Goal: Task Accomplishment & Management: Complete application form

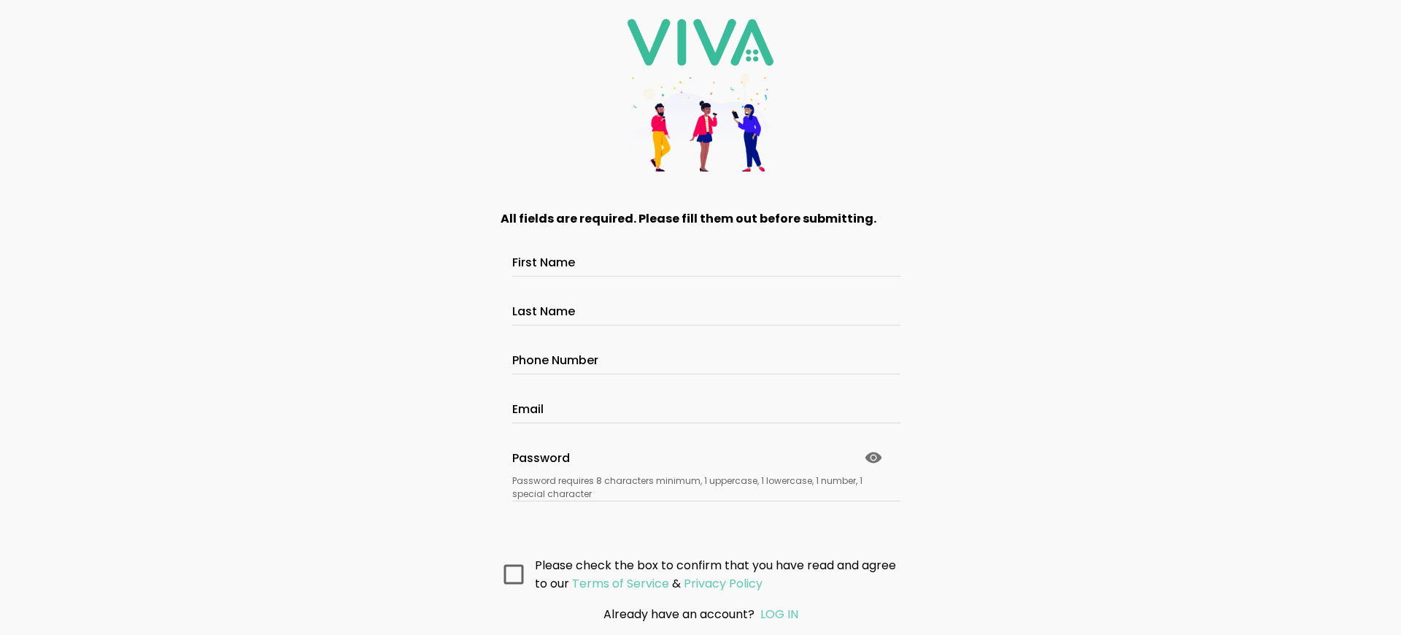
click at [695, 573] on main "All fields are required. Please fill them out before submitting. First Name Las…" at bounding box center [701, 391] width 438 height 403
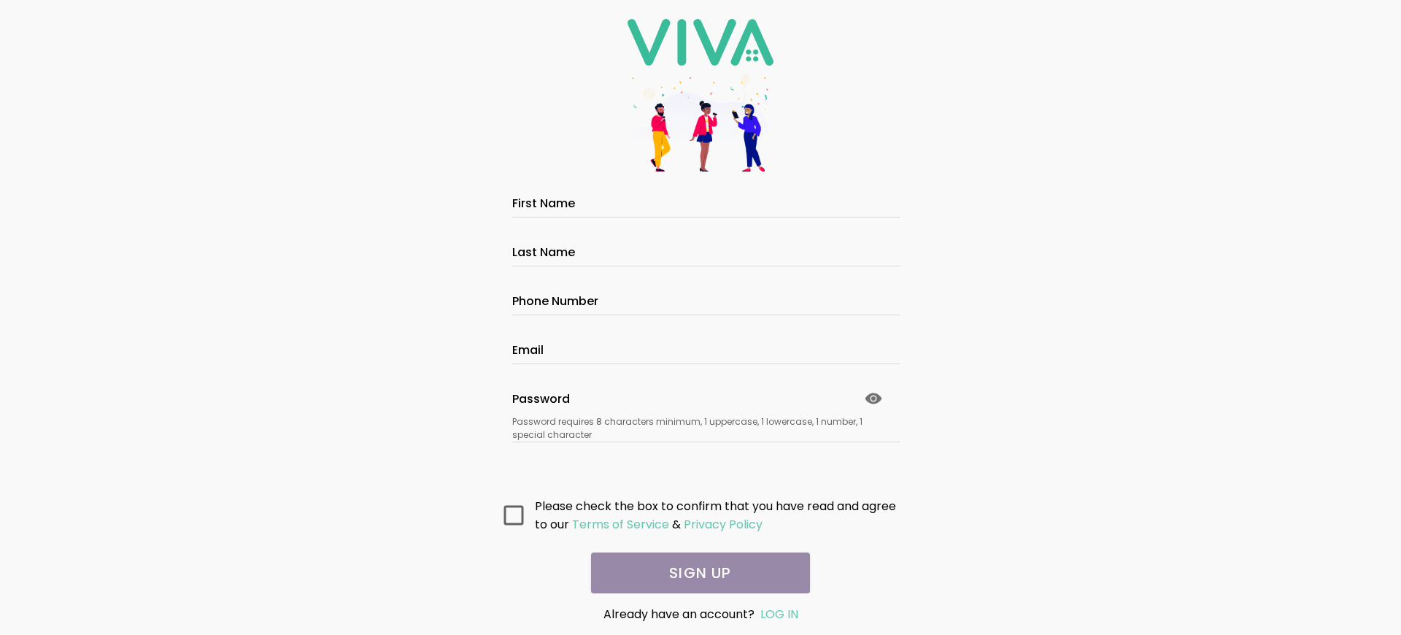
click at [695, 573] on main "All fields are required. Please fill them out before submitting. First Name Las…" at bounding box center [701, 391] width 438 height 403
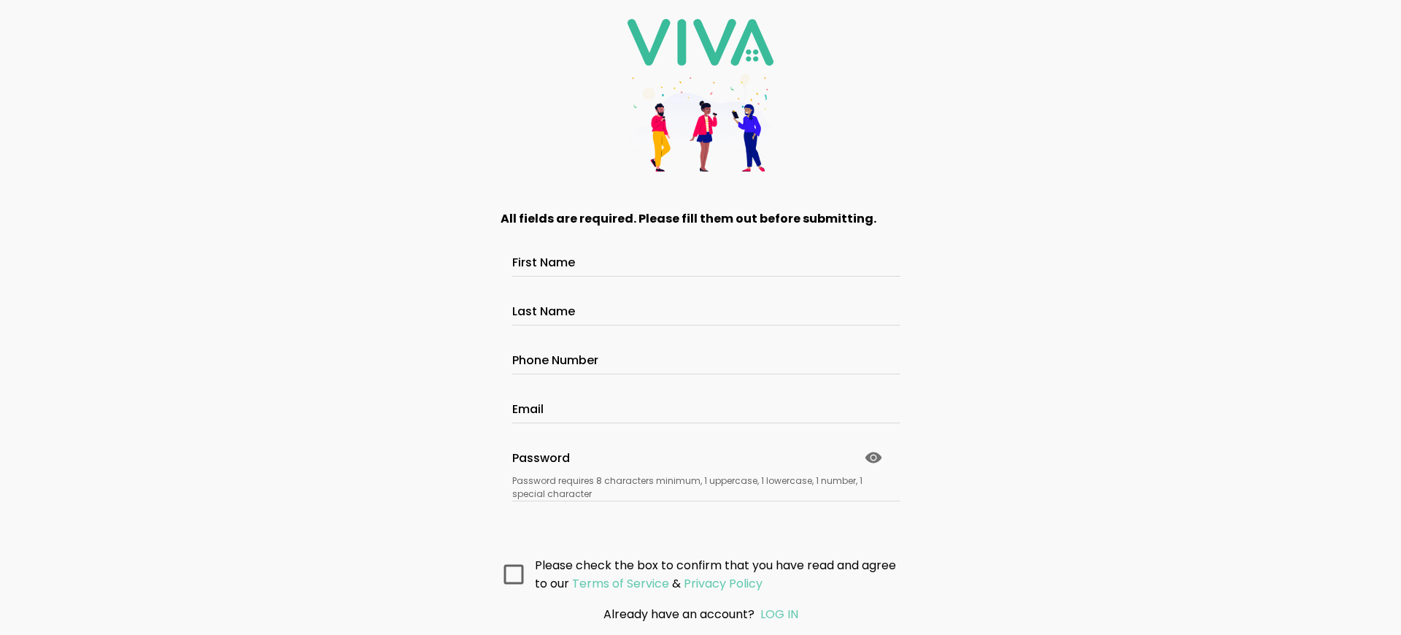
click at [695, 573] on main "All fields are required. Please fill them out before submitting. First Name Las…" at bounding box center [701, 391] width 438 height 403
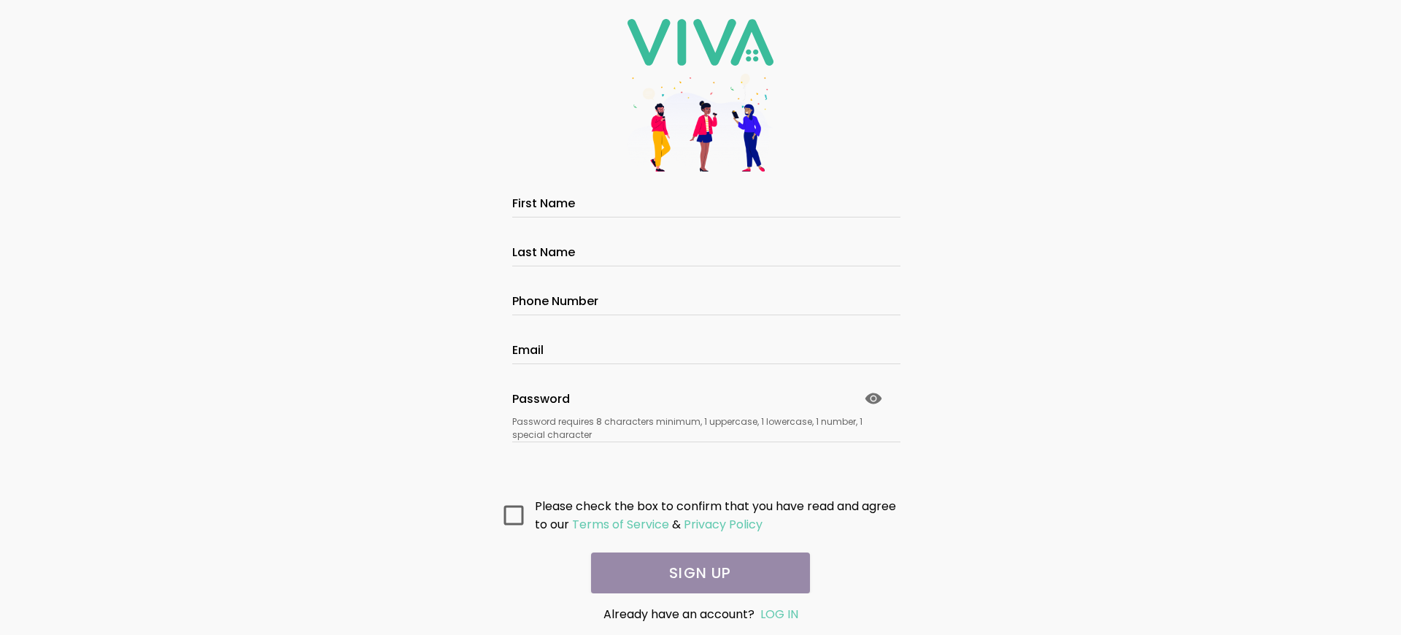
click at [695, 573] on main "All fields are required. Please fill them out before submitting. First Name Las…" at bounding box center [701, 391] width 438 height 403
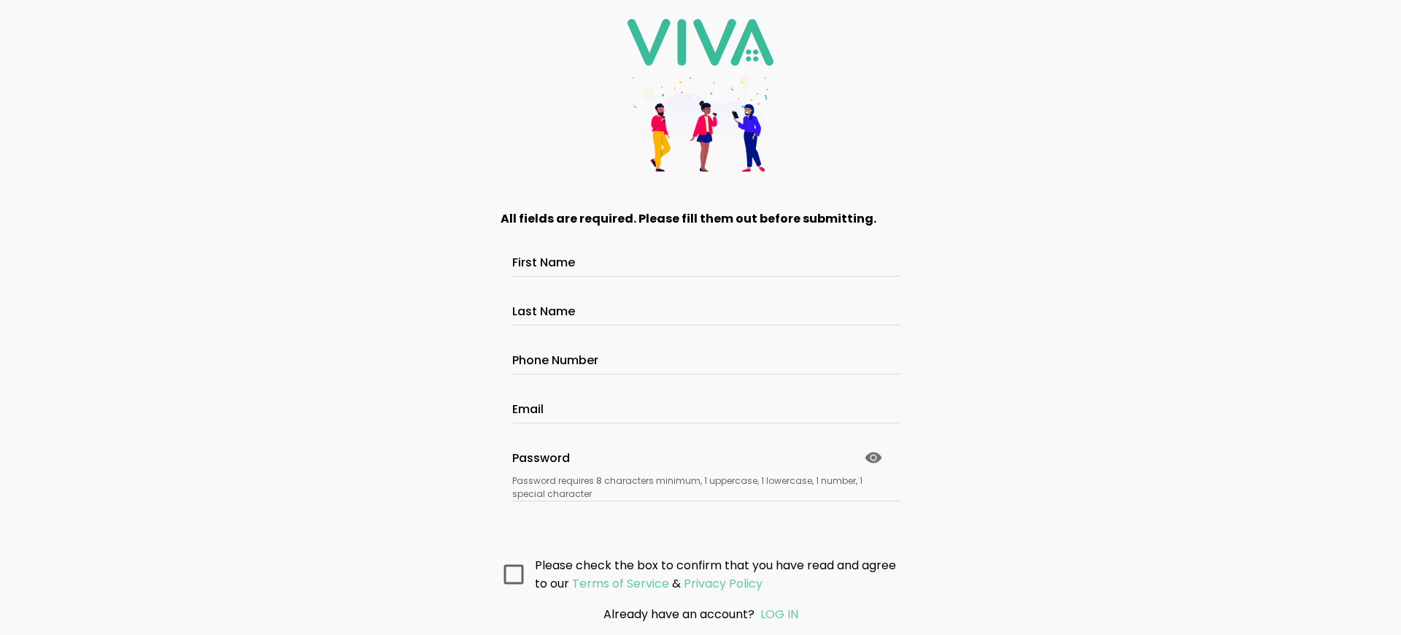
click at [695, 573] on main "All fields are required. Please fill them out before submitting. First Name Las…" at bounding box center [701, 391] width 438 height 403
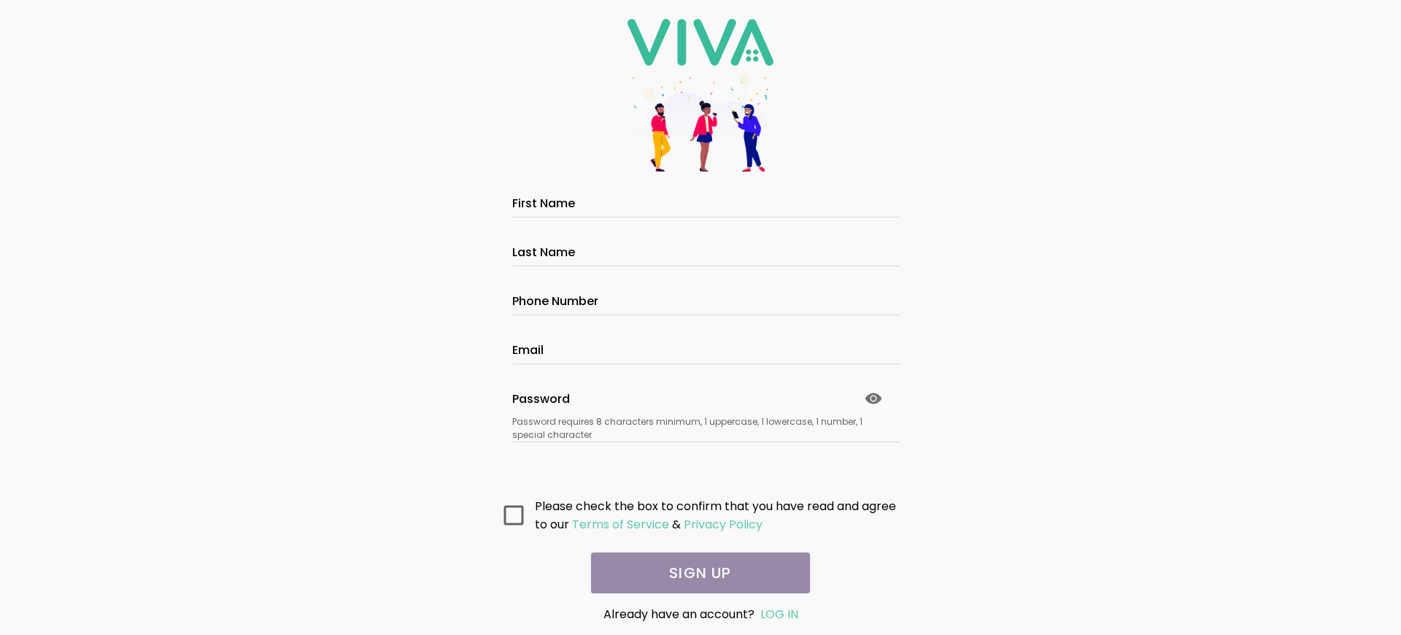
click at [695, 573] on main "All fields are required. Please fill them out before submitting. First Name Las…" at bounding box center [701, 391] width 438 height 403
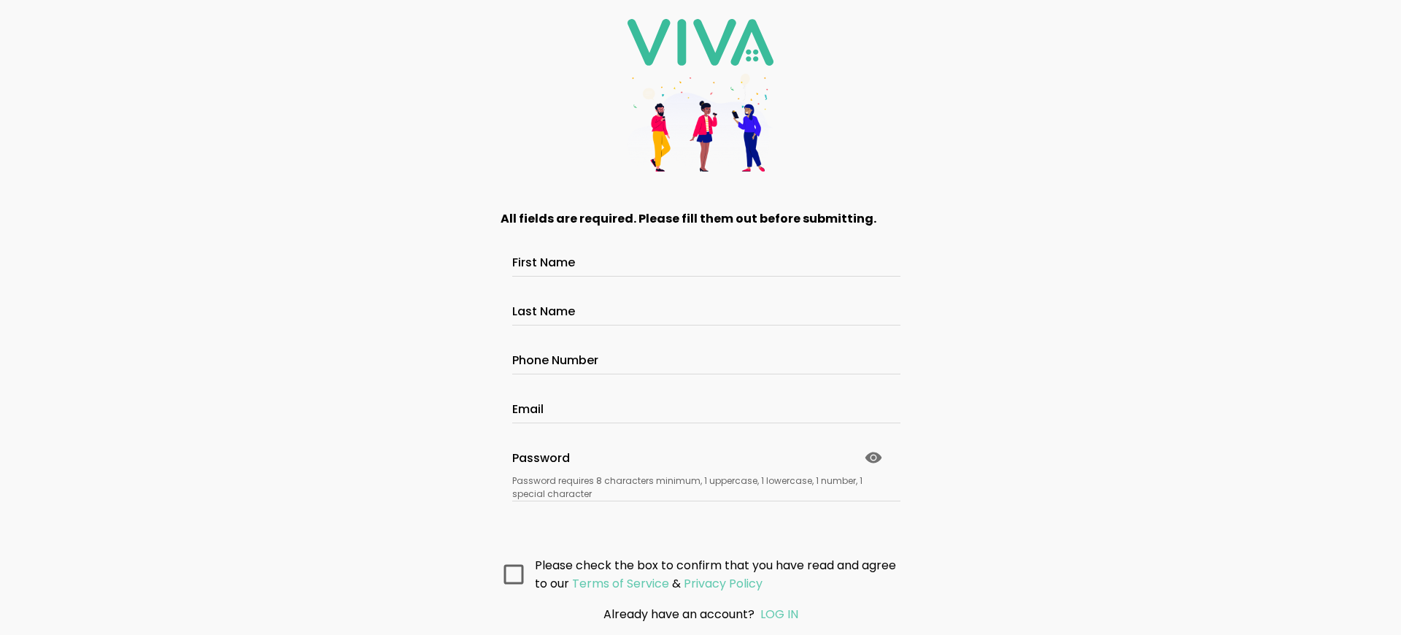
click at [695, 573] on main "All fields are required. Please fill them out before submitting. First Name Las…" at bounding box center [701, 391] width 438 height 403
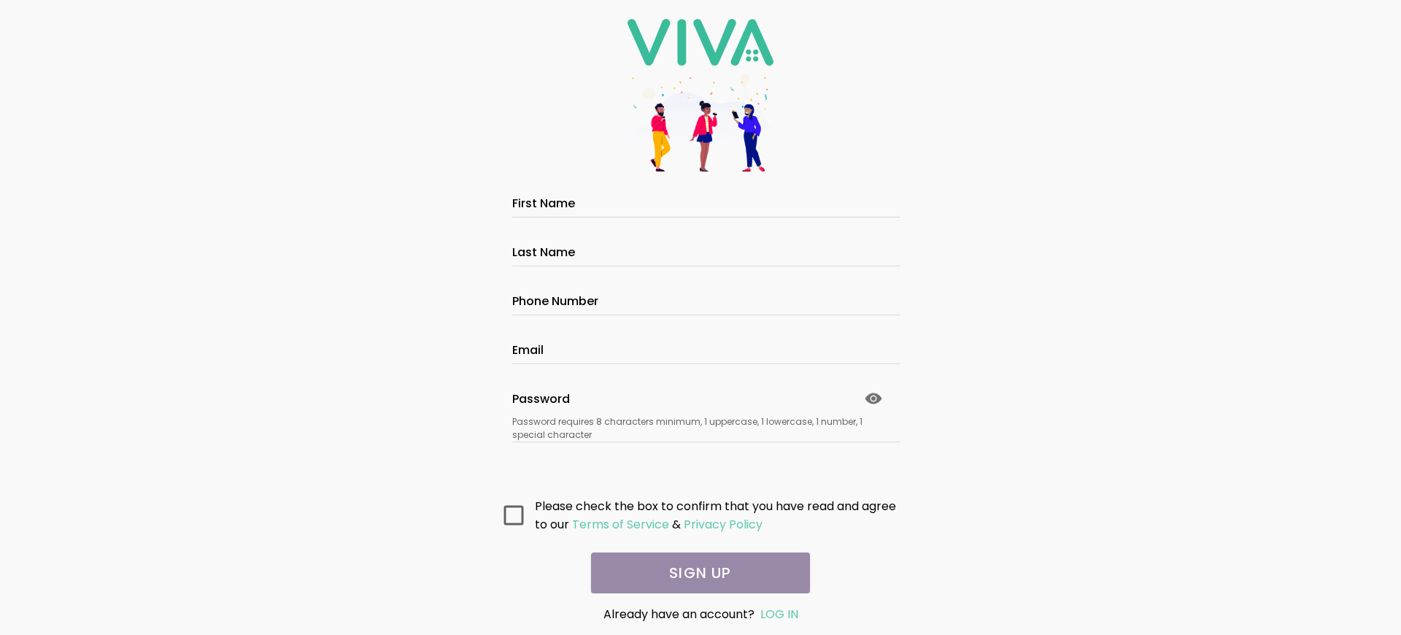
click at [695, 573] on main "All fields are required. Please fill them out before submitting. First Name Las…" at bounding box center [701, 391] width 438 height 403
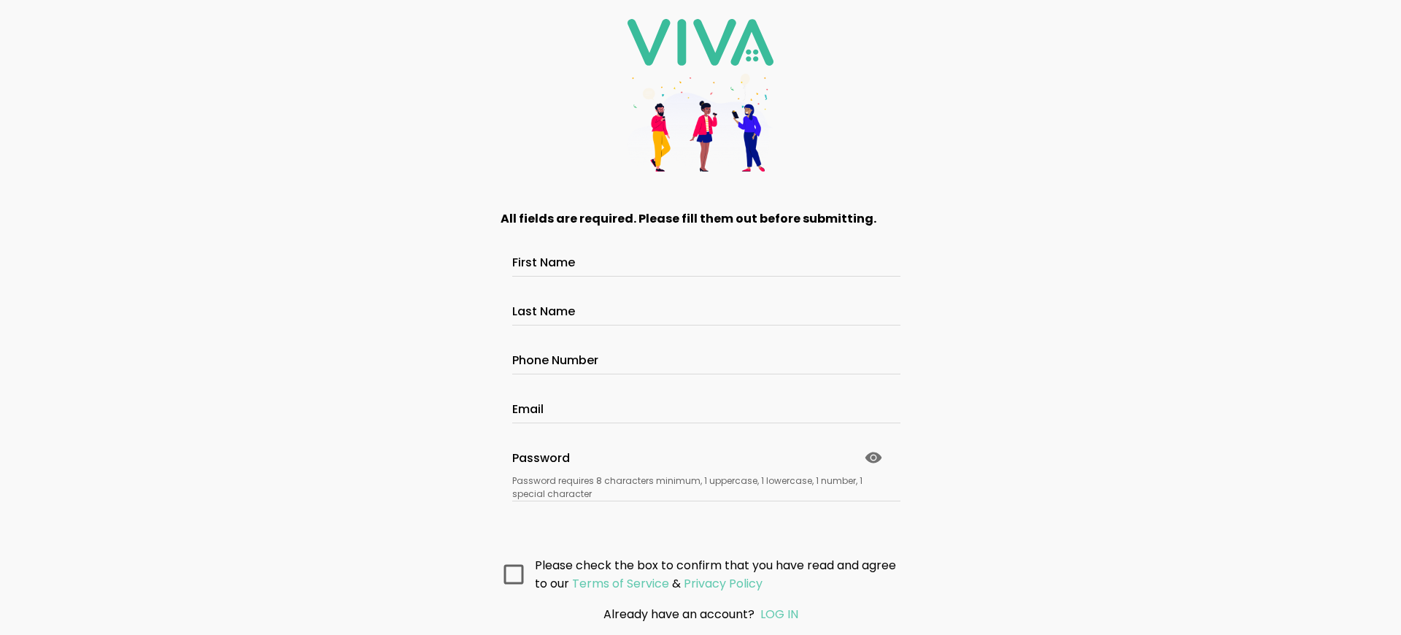
scroll to position [76, 0]
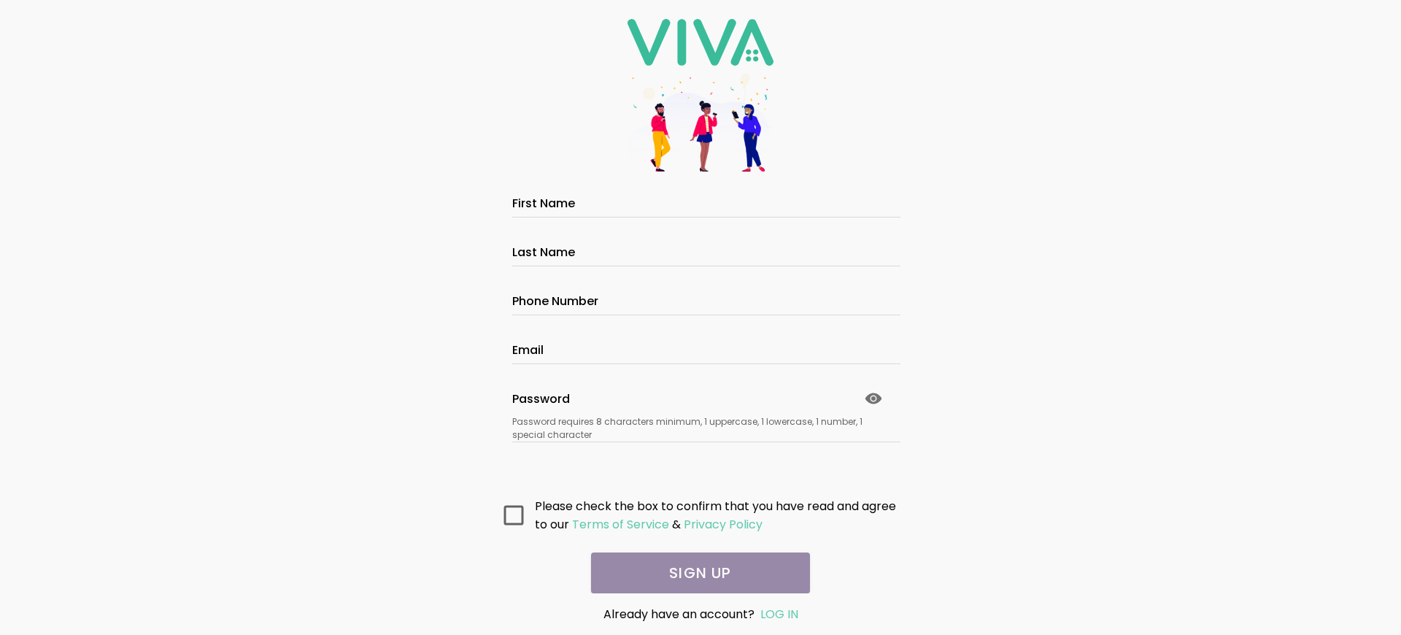
click at [695, 573] on main "All fields are required. Please fill them out before submitting. First Name Las…" at bounding box center [701, 391] width 438 height 403
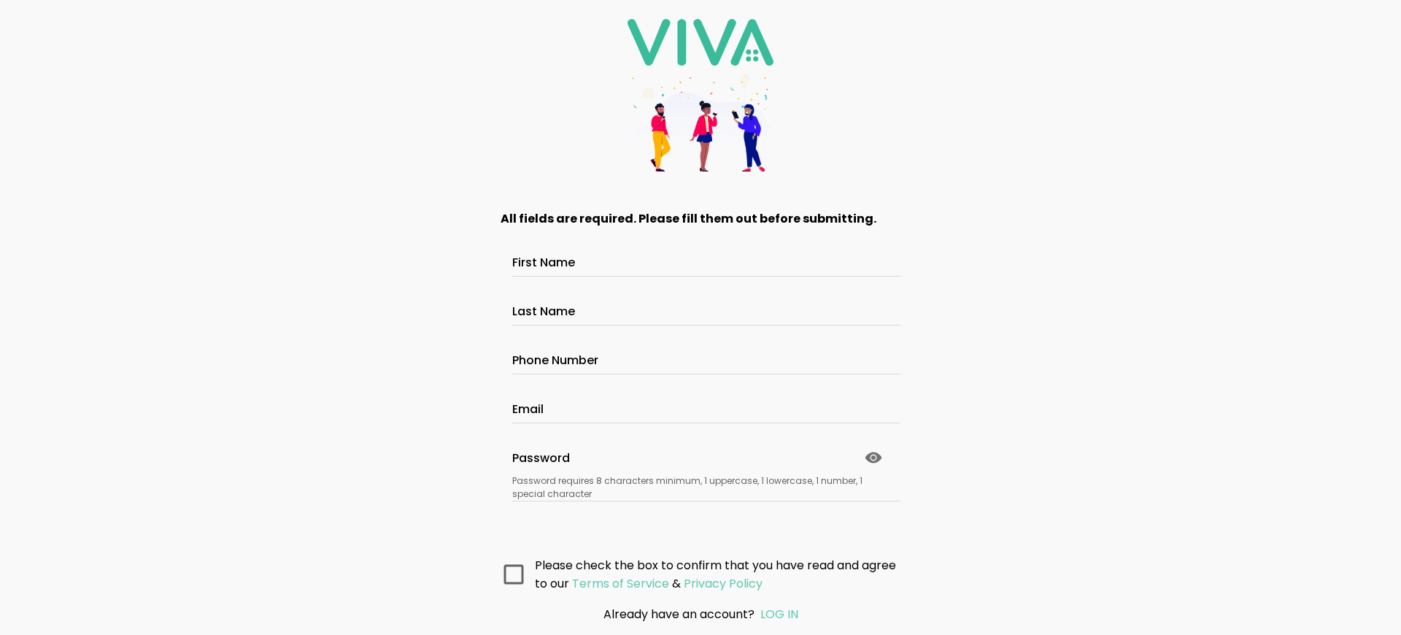
click at [695, 573] on main "All fields are required. Please fill them out before submitting. First Name Las…" at bounding box center [701, 391] width 438 height 403
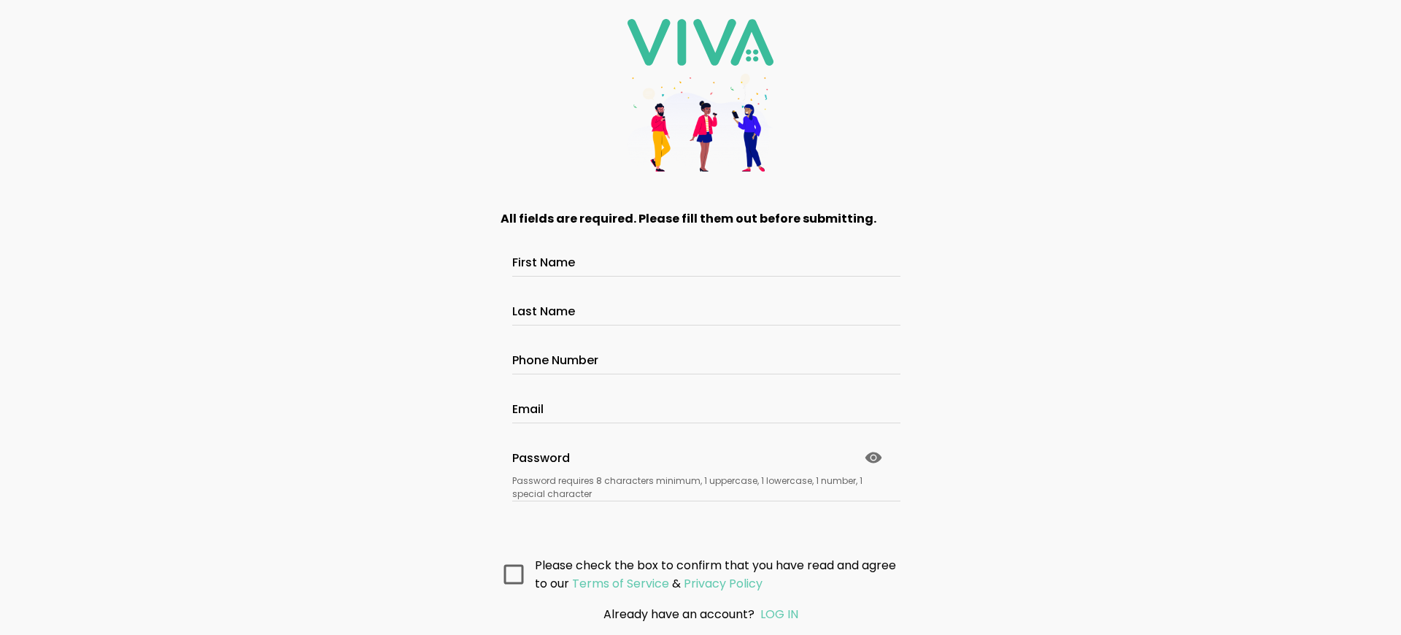
click at [695, 573] on main "All fields are required. Please fill them out before submitting. First Name Las…" at bounding box center [701, 391] width 438 height 403
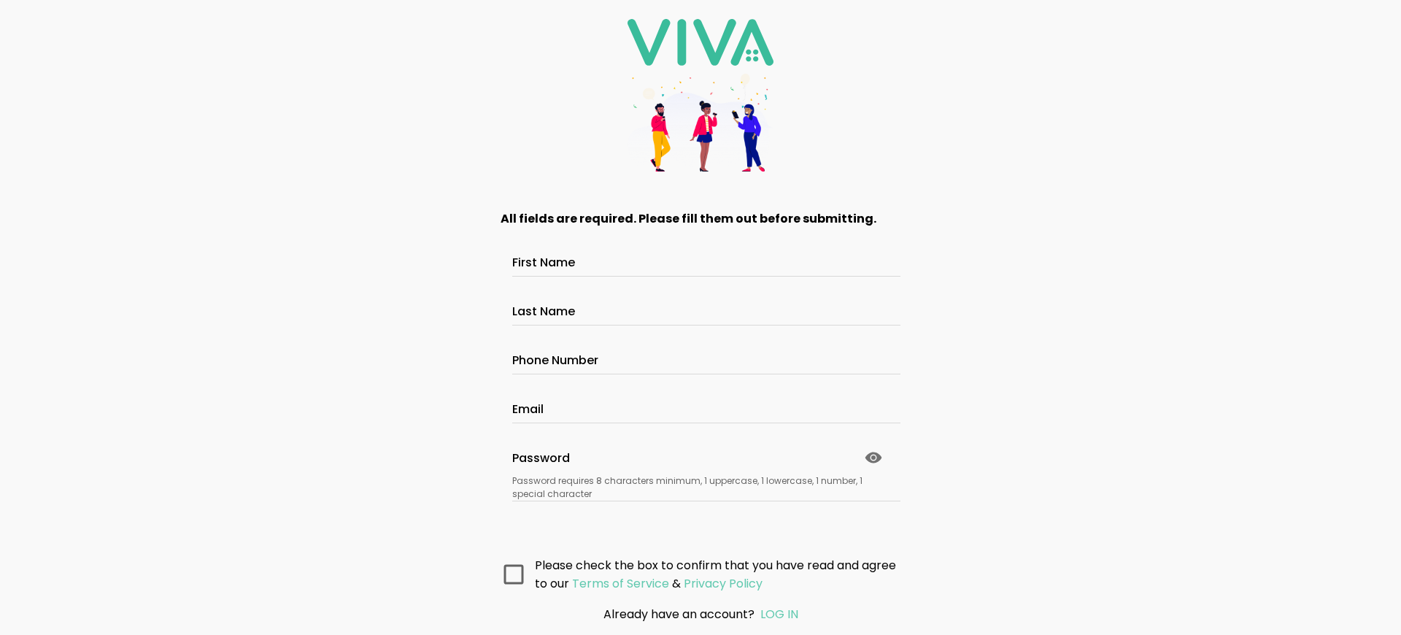
scroll to position [107, 0]
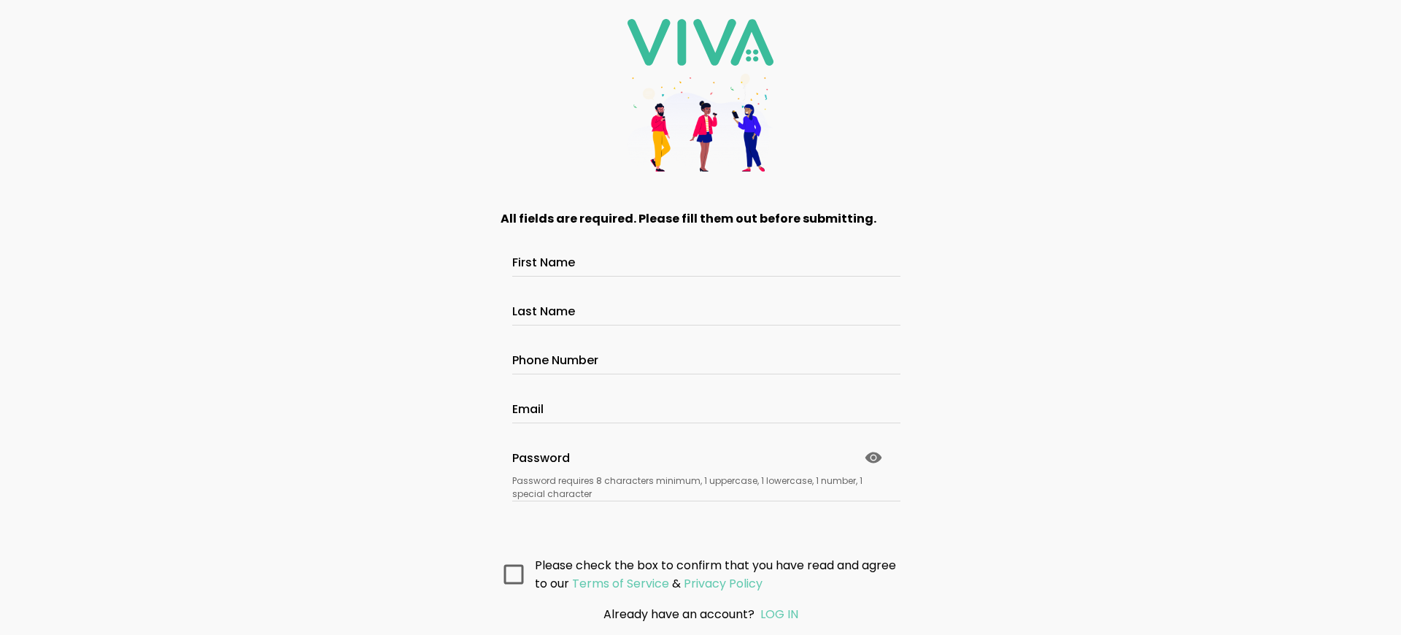
scroll to position [107, 0]
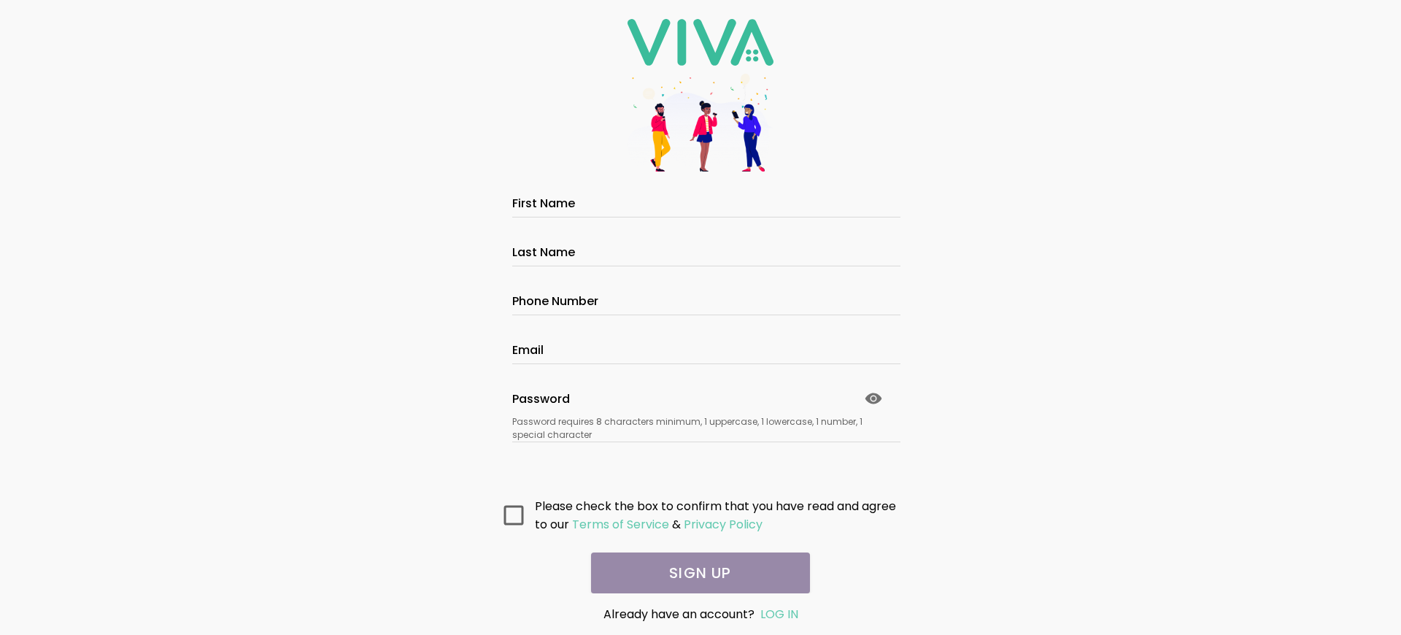
click at [695, 573] on main "All fields are required. Please fill them out before submitting. First Name Las…" at bounding box center [701, 391] width 438 height 403
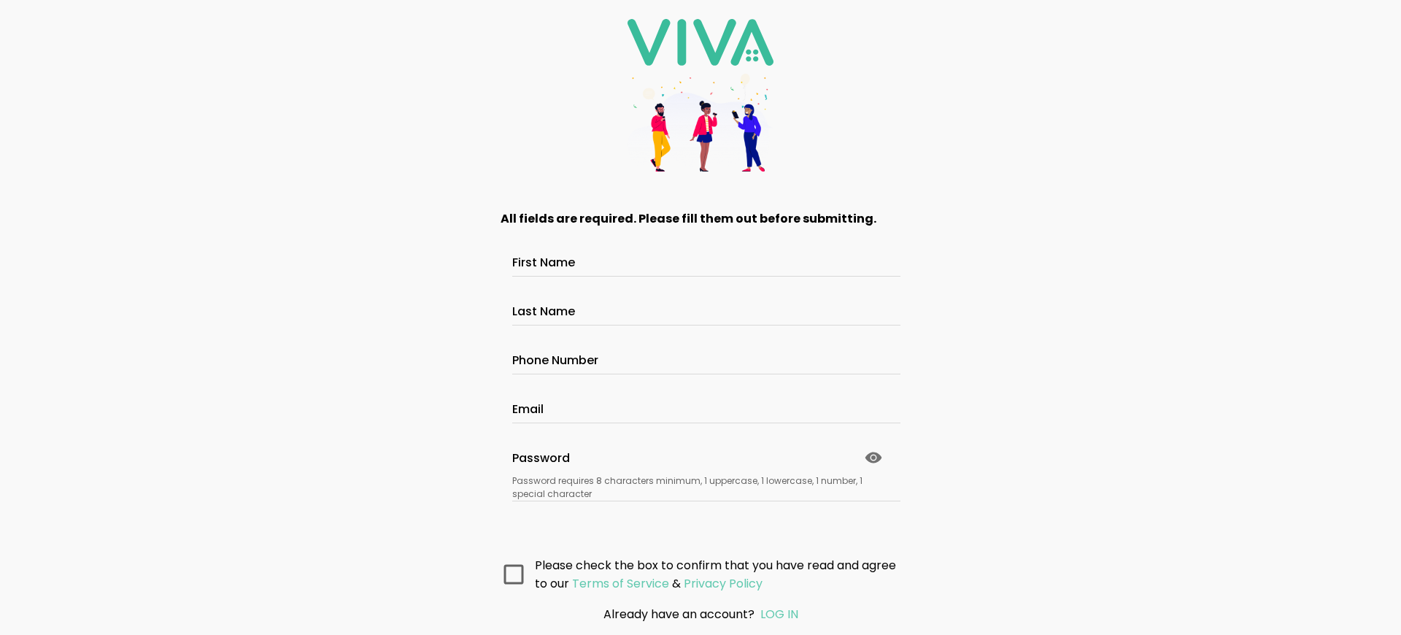
click at [695, 573] on main "All fields are required. Please fill them out before submitting. First Name Las…" at bounding box center [701, 391] width 438 height 403
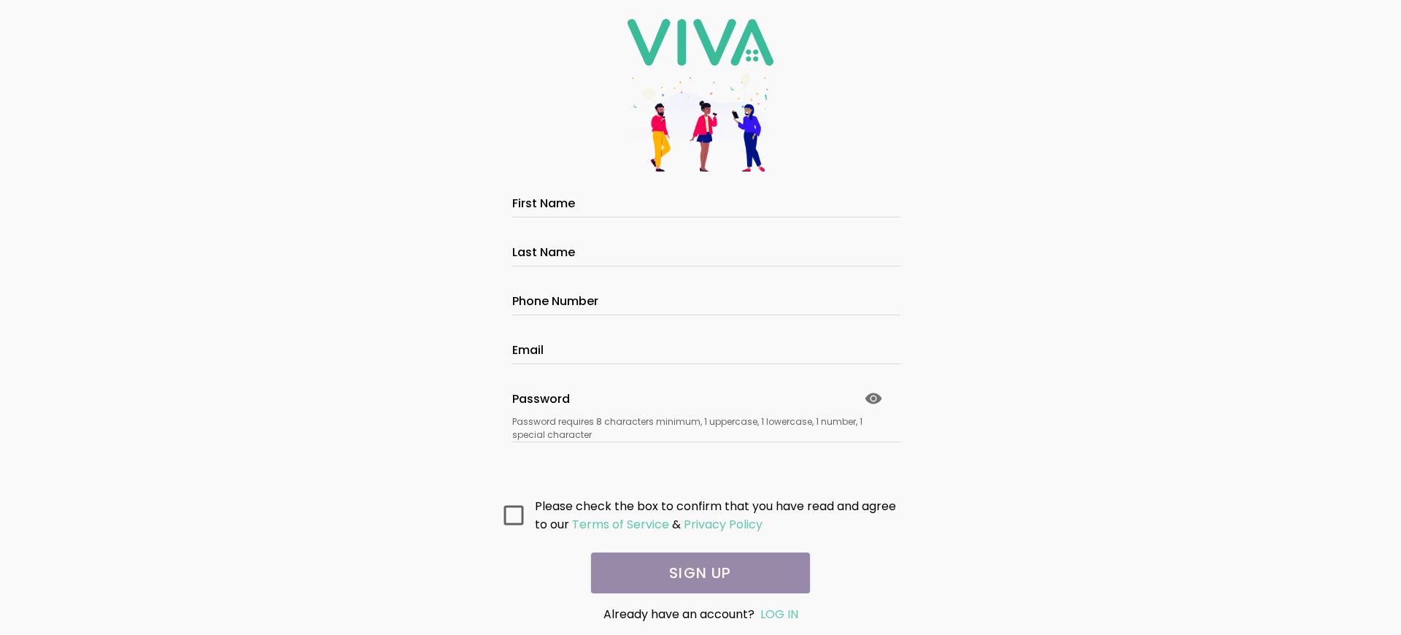
click at [695, 573] on main "All fields are required. Please fill them out before submitting. First Name Las…" at bounding box center [701, 391] width 438 height 403
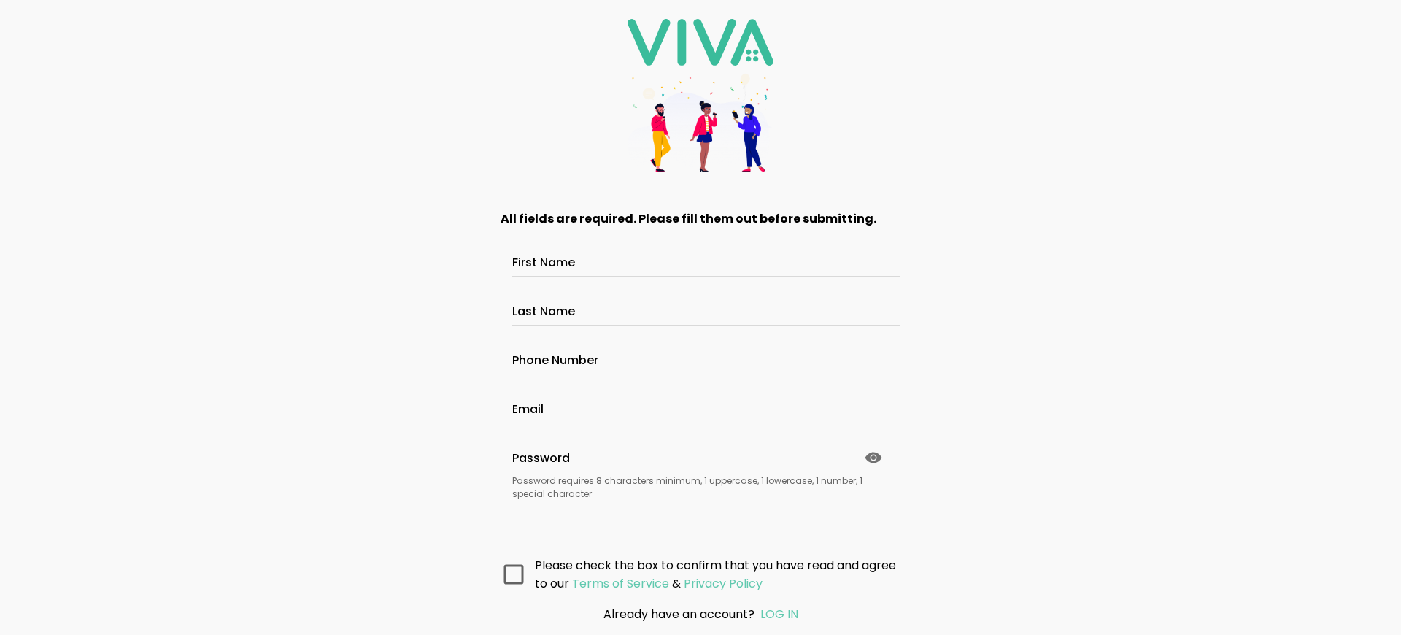
click at [695, 573] on main "All fields are required. Please fill them out before submitting. First Name Las…" at bounding box center [701, 391] width 438 height 403
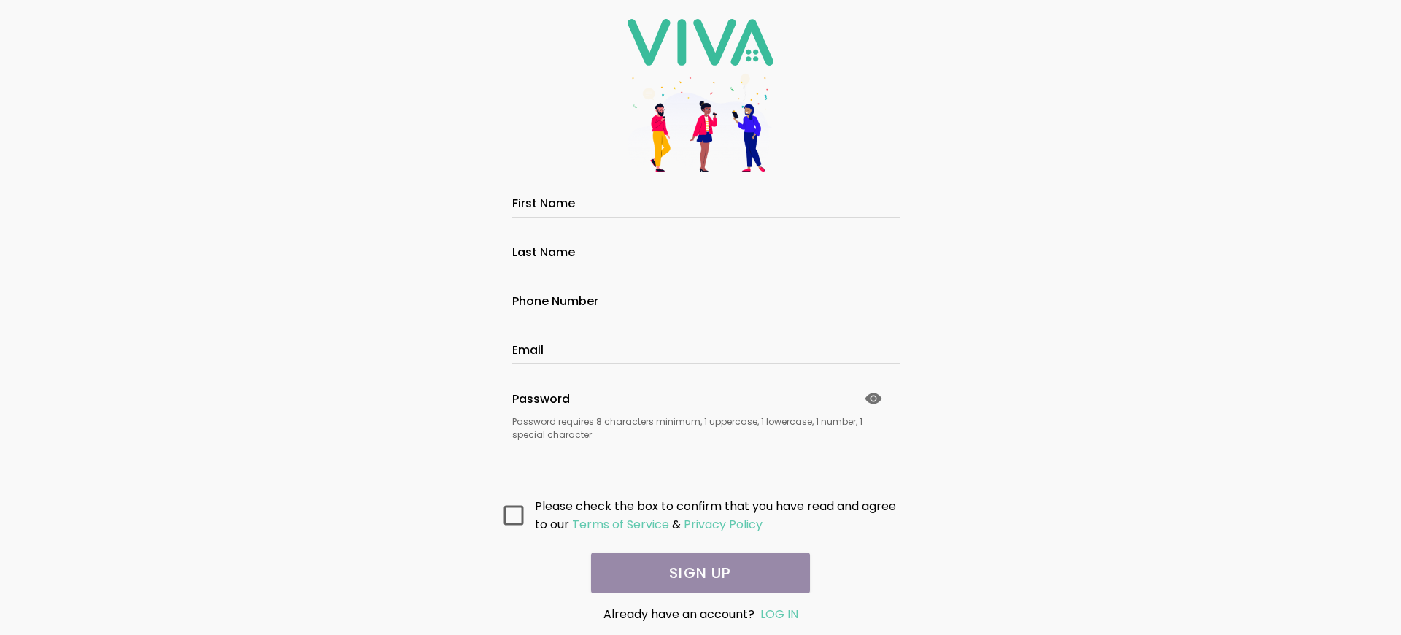
click at [695, 573] on main "All fields are required. Please fill them out before submitting. First Name Las…" at bounding box center [701, 391] width 438 height 403
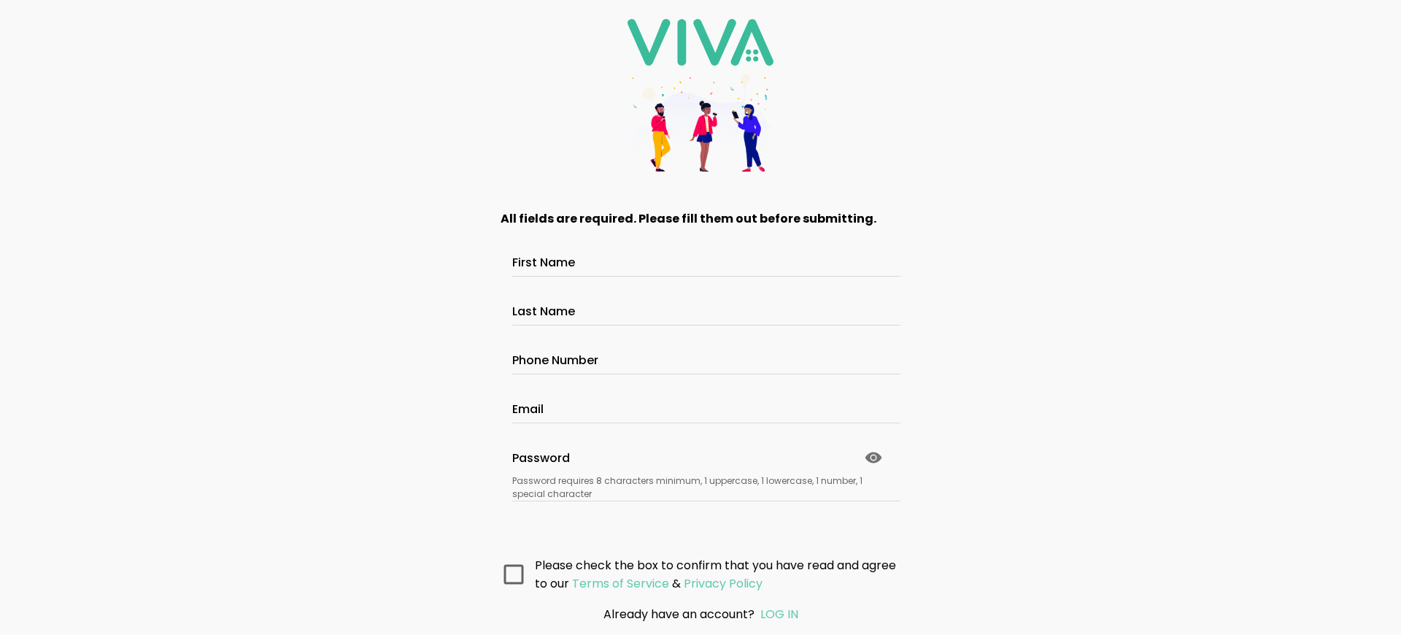
click at [695, 573] on main "All fields are required. Please fill them out before submitting. First Name Las…" at bounding box center [701, 391] width 438 height 403
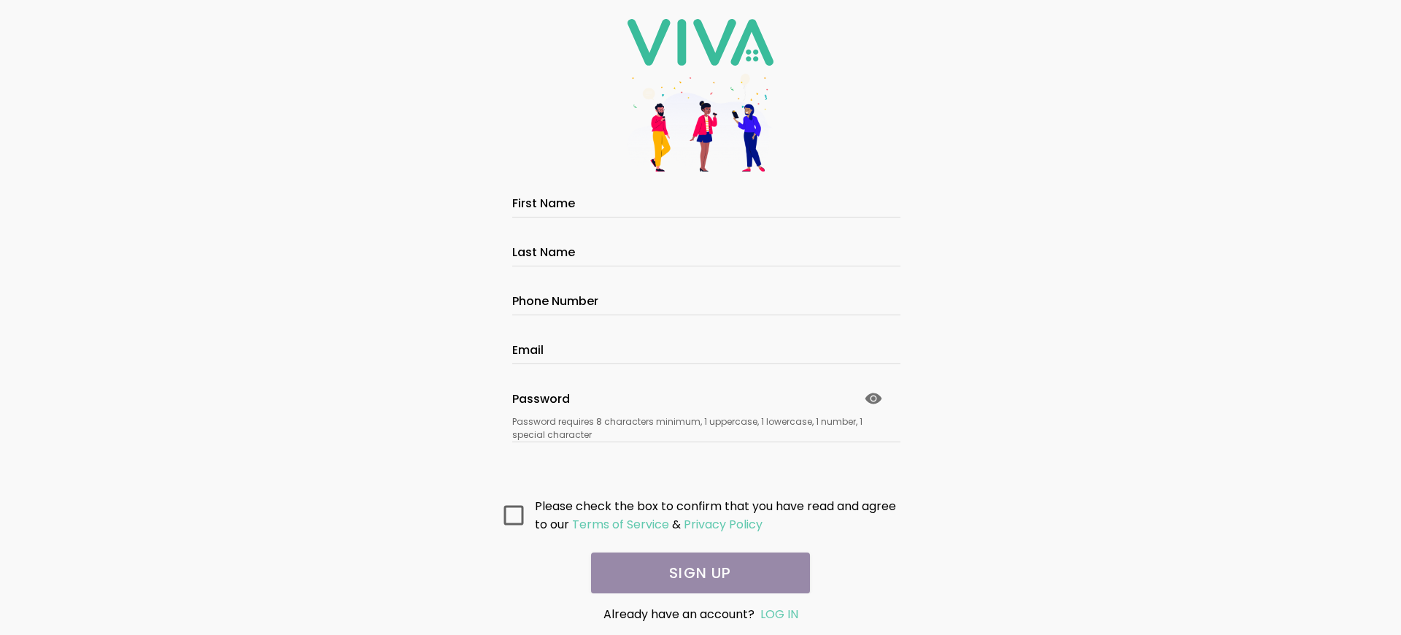
click at [695, 573] on main "All fields are required. Please fill them out before submitting. First Name Las…" at bounding box center [701, 391] width 438 height 403
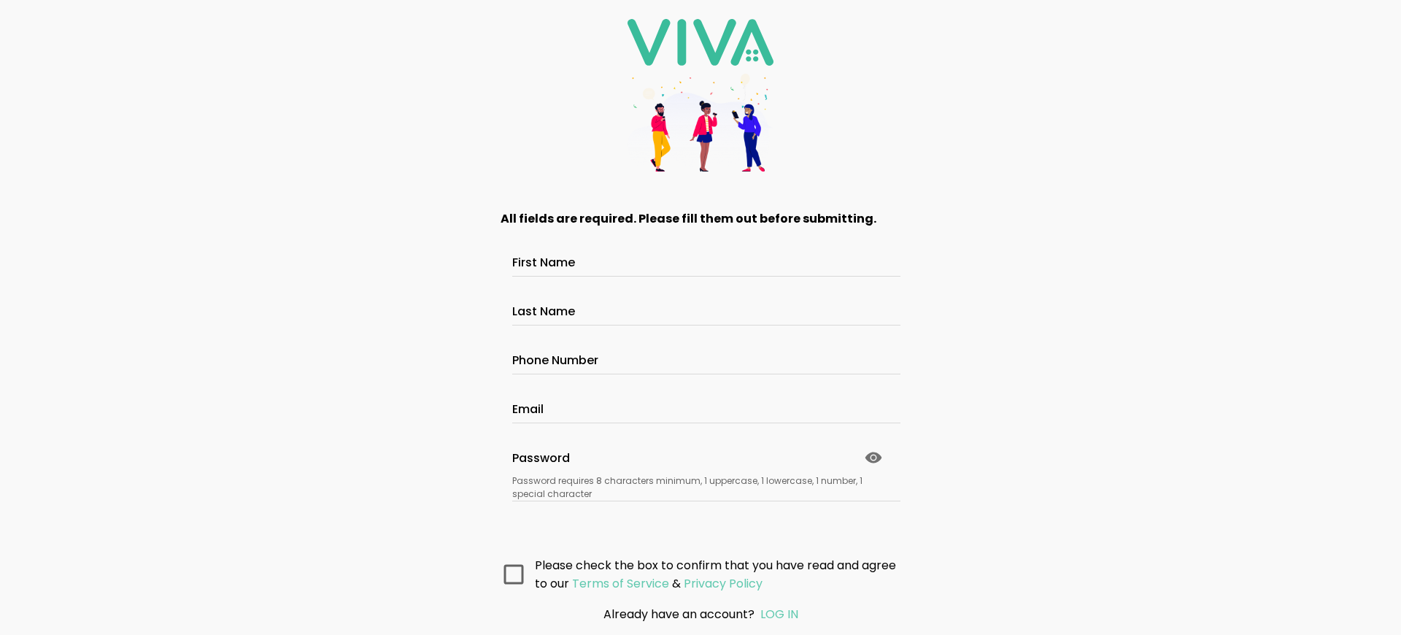
click at [695, 573] on main "All fields are required. Please fill them out before submitting. First Name Las…" at bounding box center [701, 391] width 438 height 403
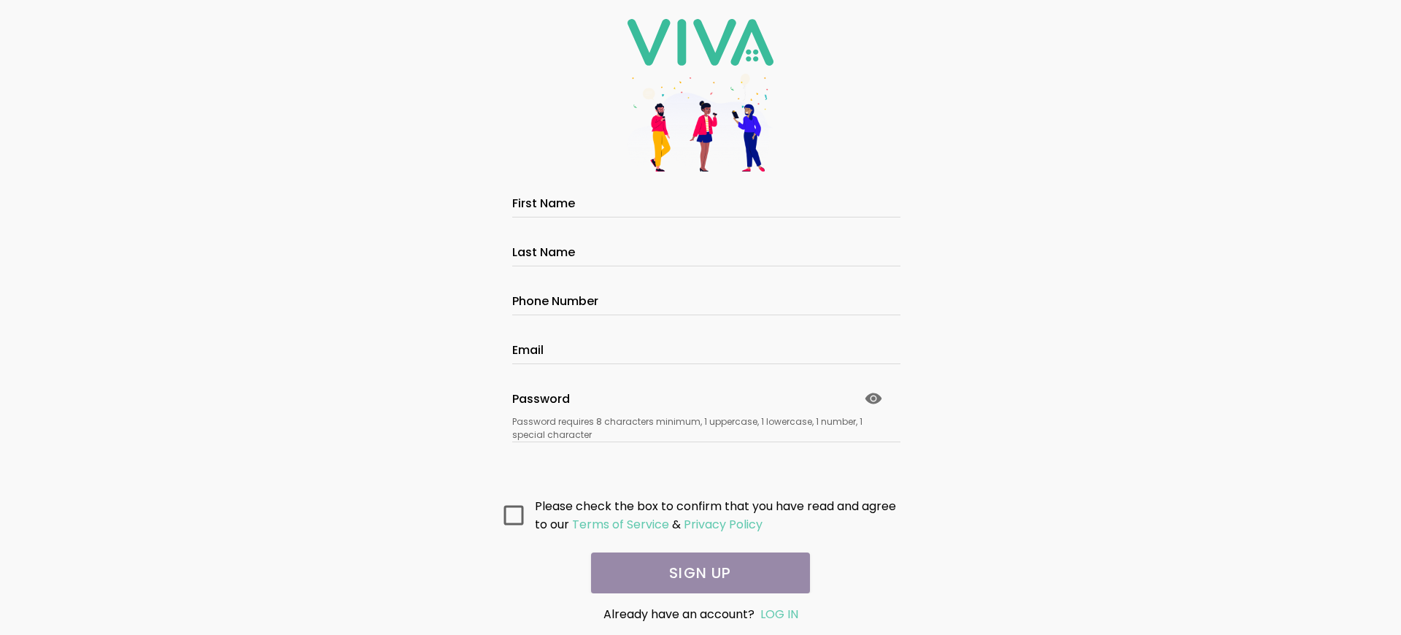
click at [695, 573] on main "All fields are required. Please fill them out before submitting. First Name Las…" at bounding box center [701, 391] width 438 height 403
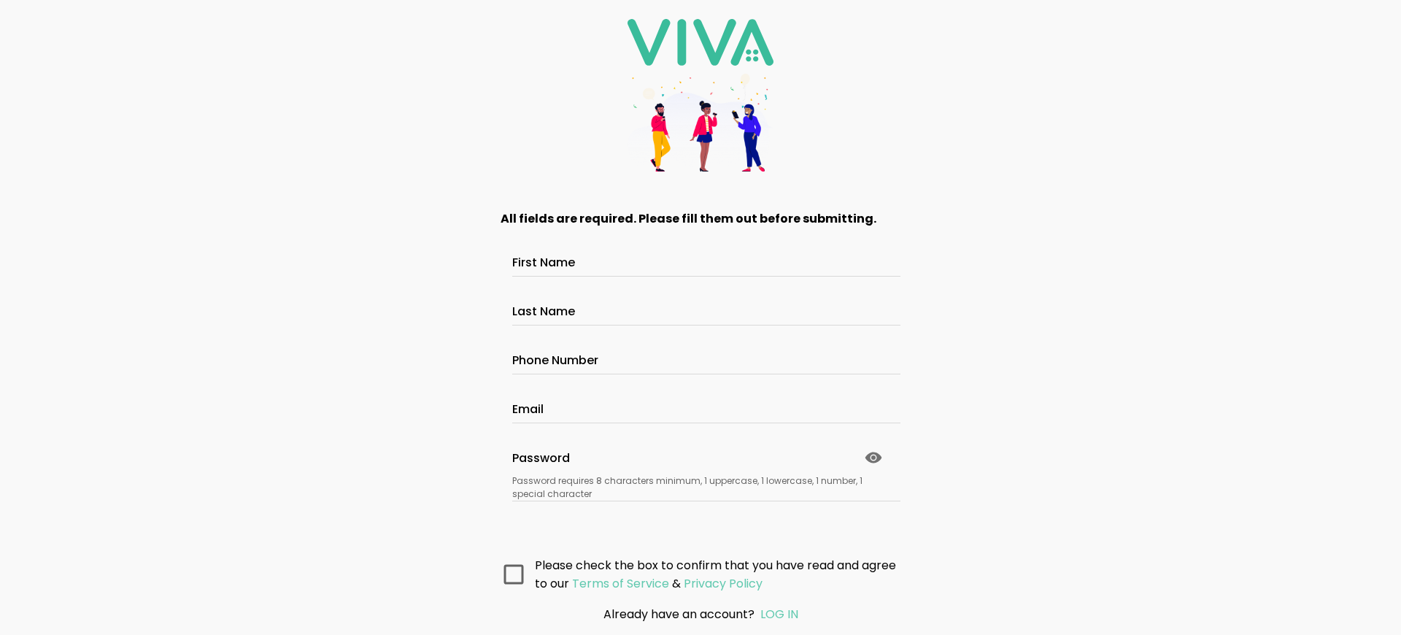
scroll to position [107, 0]
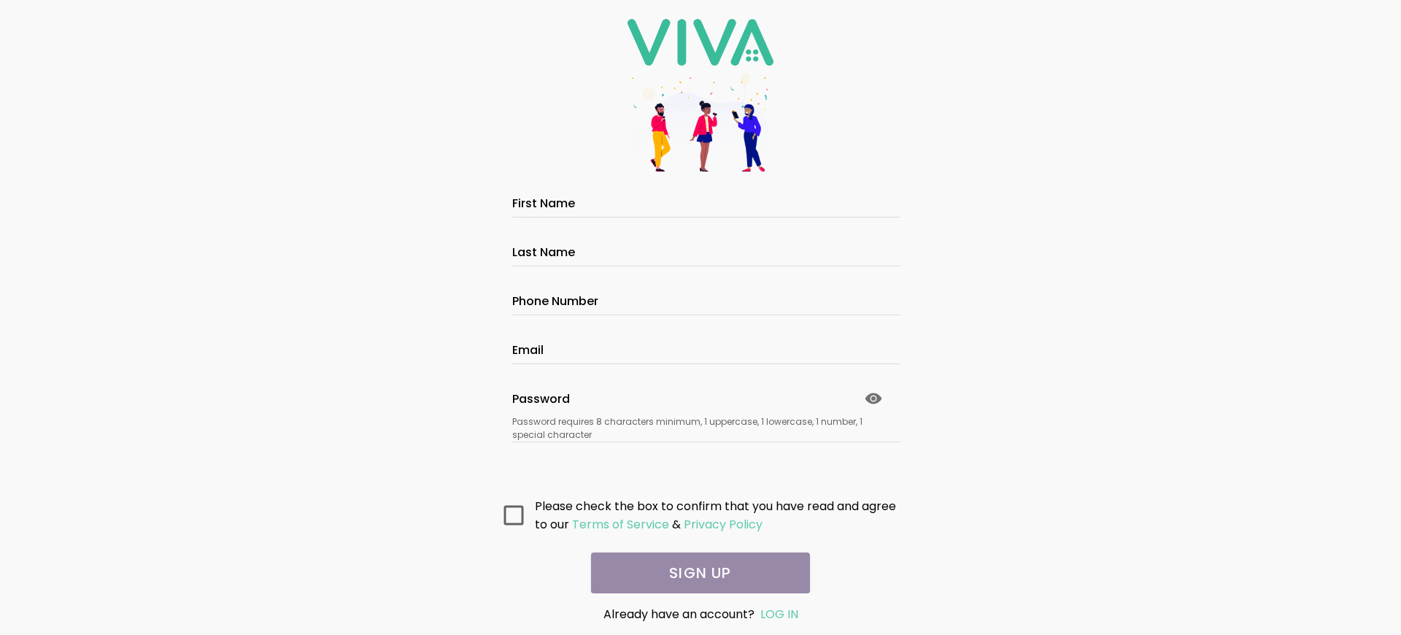
click at [695, 573] on main "All fields are required. Please fill them out before submitting. First Name Las…" at bounding box center [701, 391] width 438 height 403
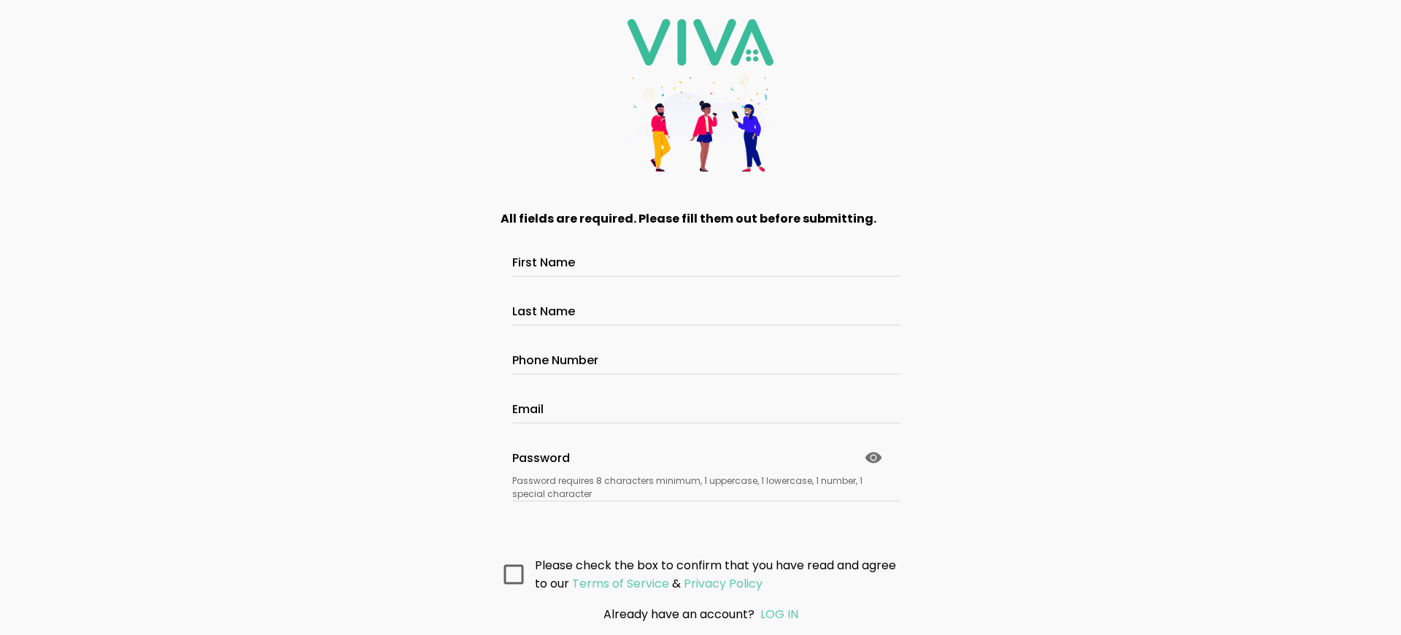
click at [695, 573] on main "All fields are required. Please fill them out before submitting. First Name Las…" at bounding box center [701, 391] width 438 height 403
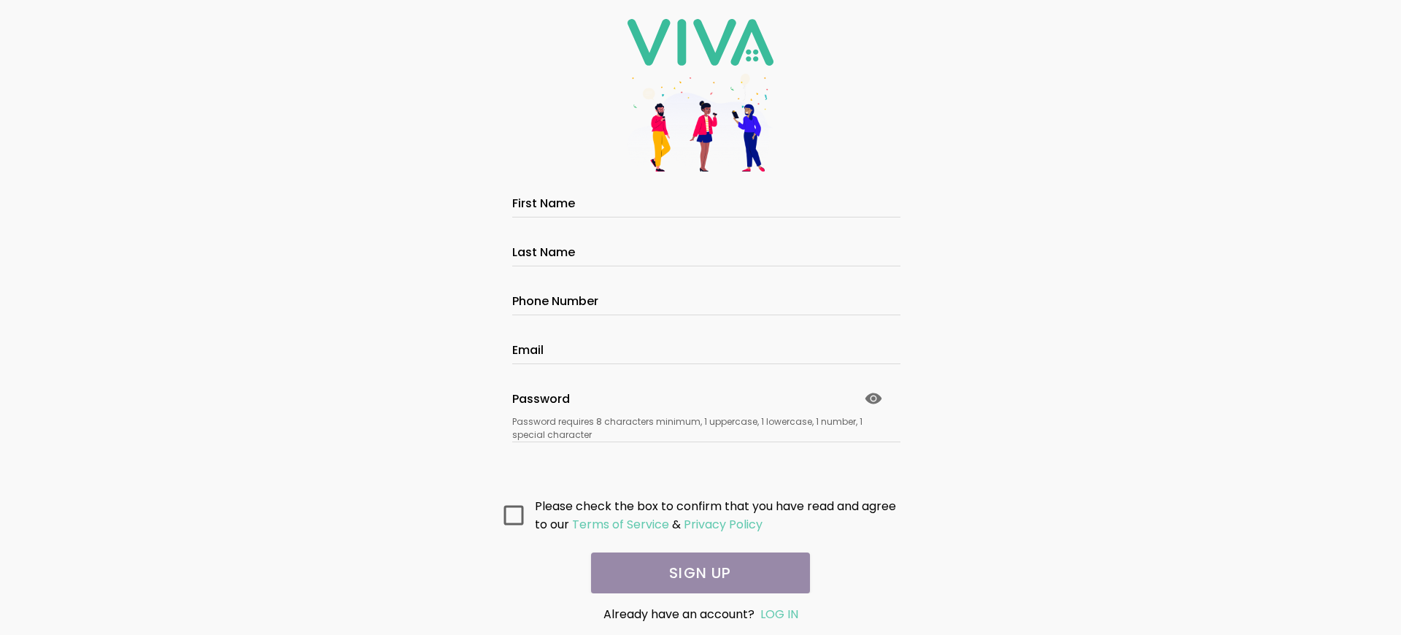
click at [695, 573] on main "All fields are required. Please fill them out before submitting. First Name Las…" at bounding box center [701, 391] width 438 height 403
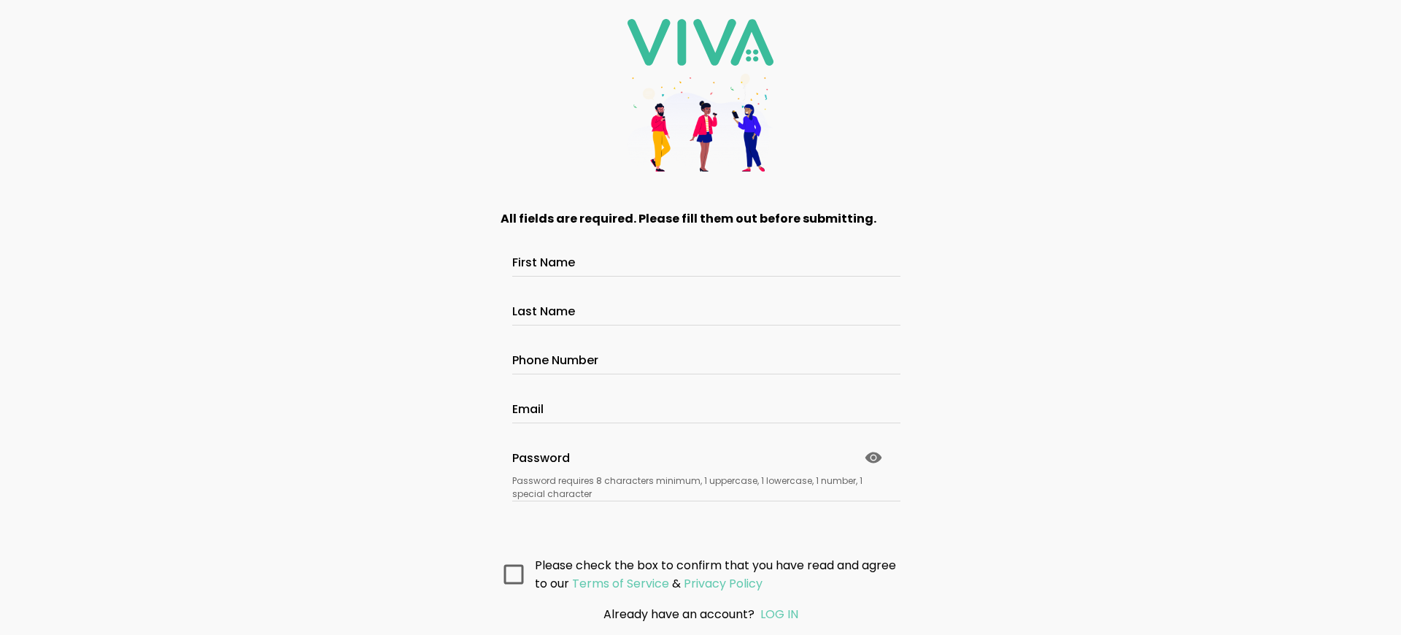
scroll to position [107, 0]
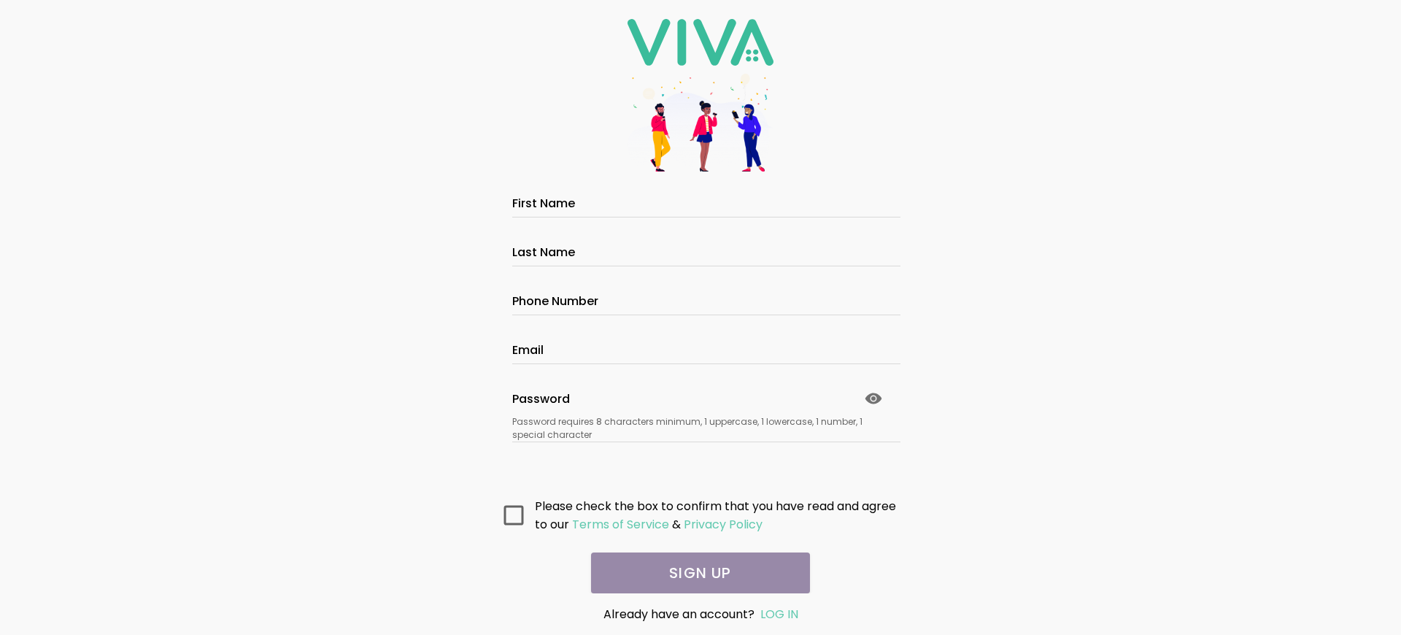
click at [695, 573] on main "All fields are required. Please fill them out before submitting. First Name Las…" at bounding box center [701, 391] width 438 height 403
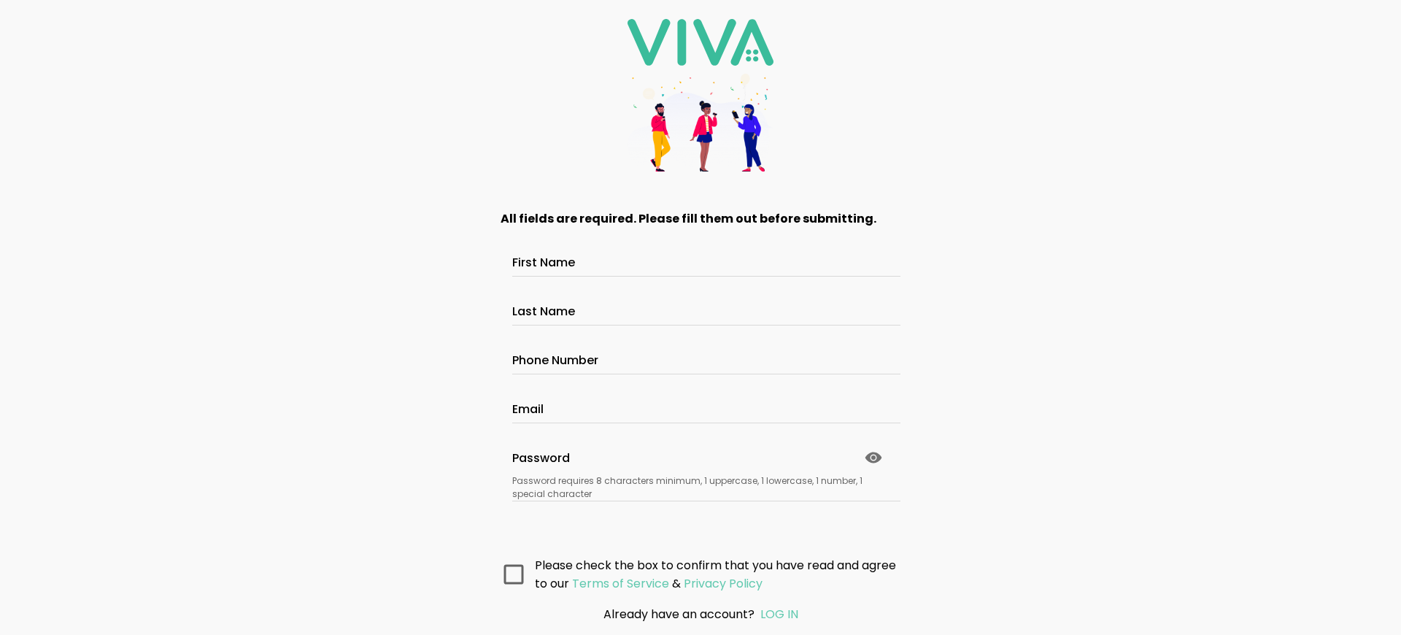
scroll to position [76, 0]
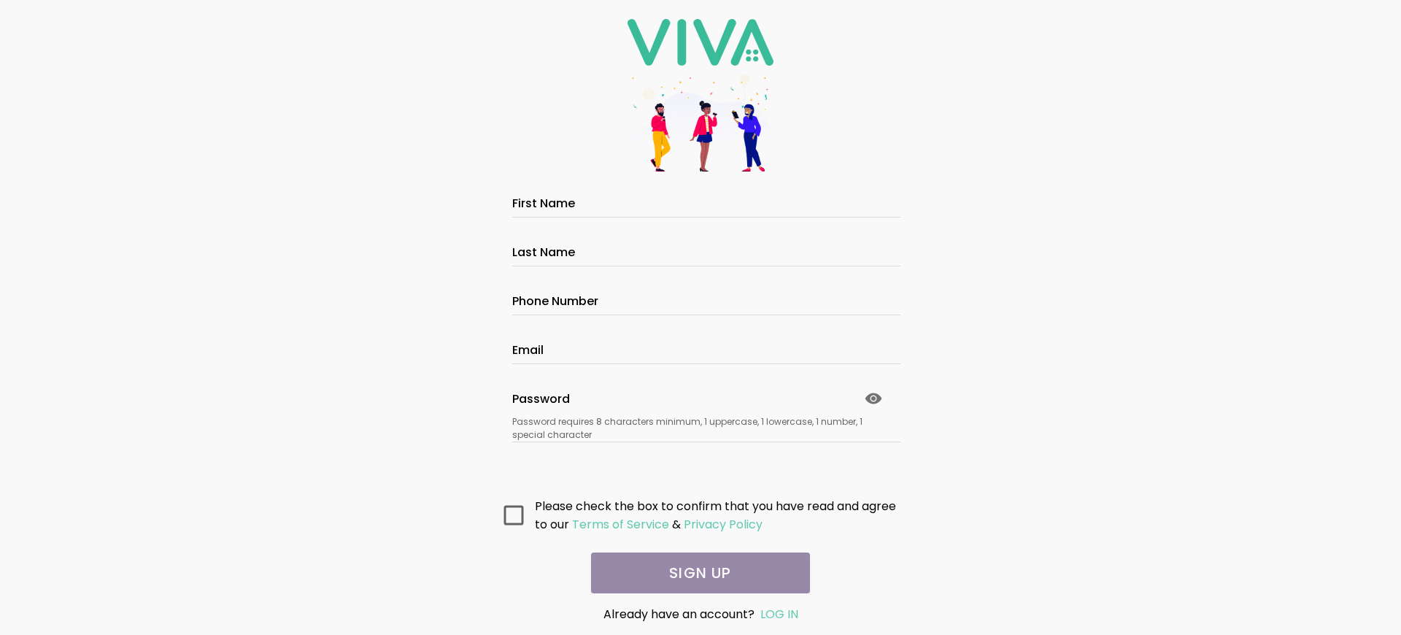
click at [695, 573] on main "All fields are required. Please fill them out before submitting. First Name Las…" at bounding box center [701, 391] width 438 height 403
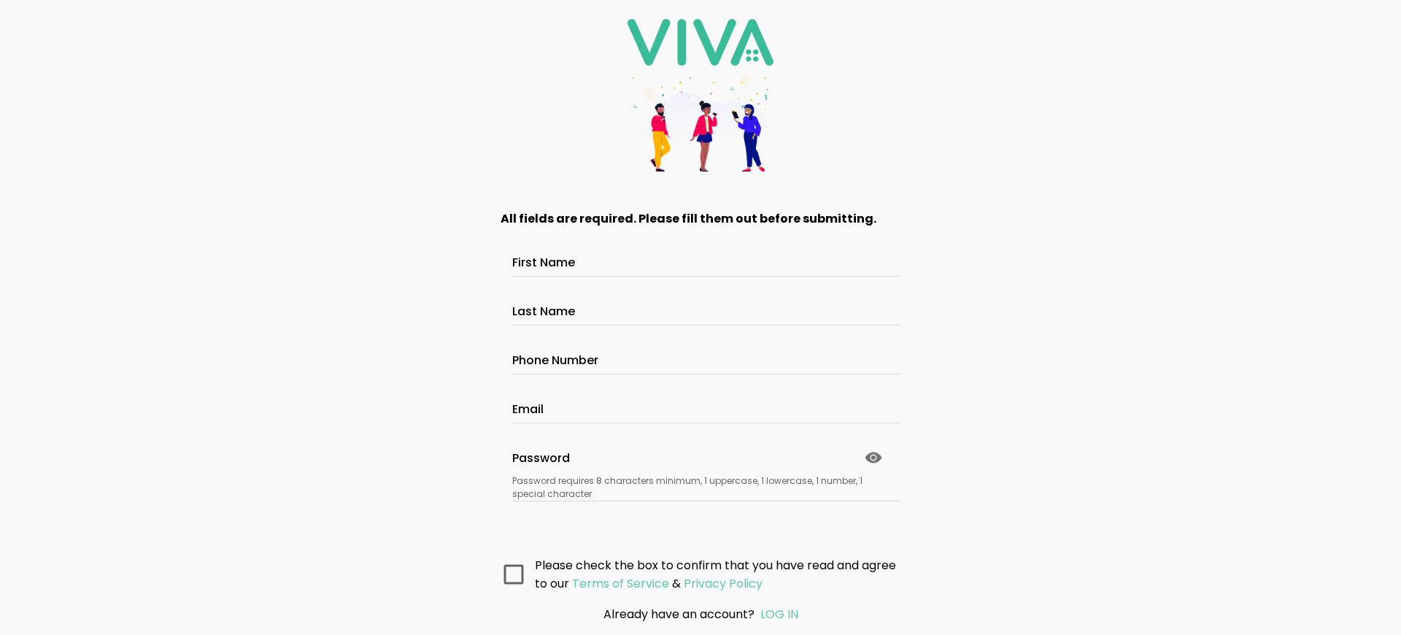
scroll to position [76, 0]
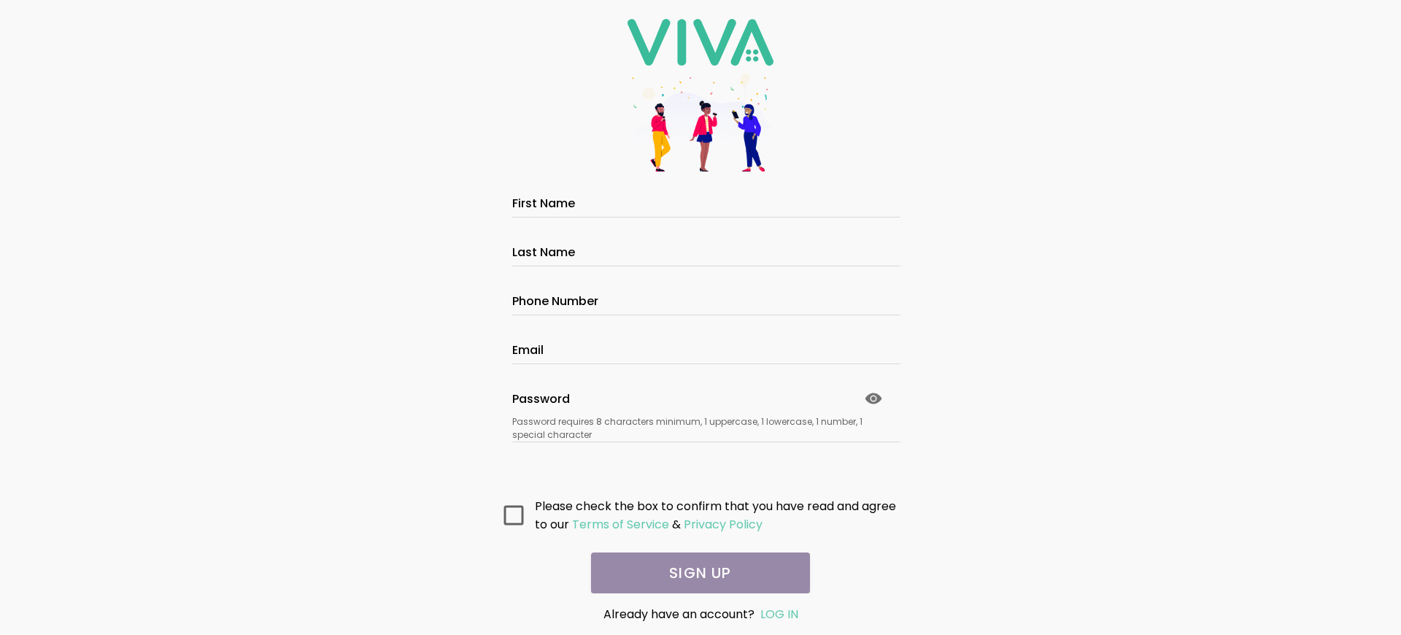
click at [695, 573] on main "All fields are required. Please fill them out before submitting. First Name Las…" at bounding box center [701, 391] width 438 height 403
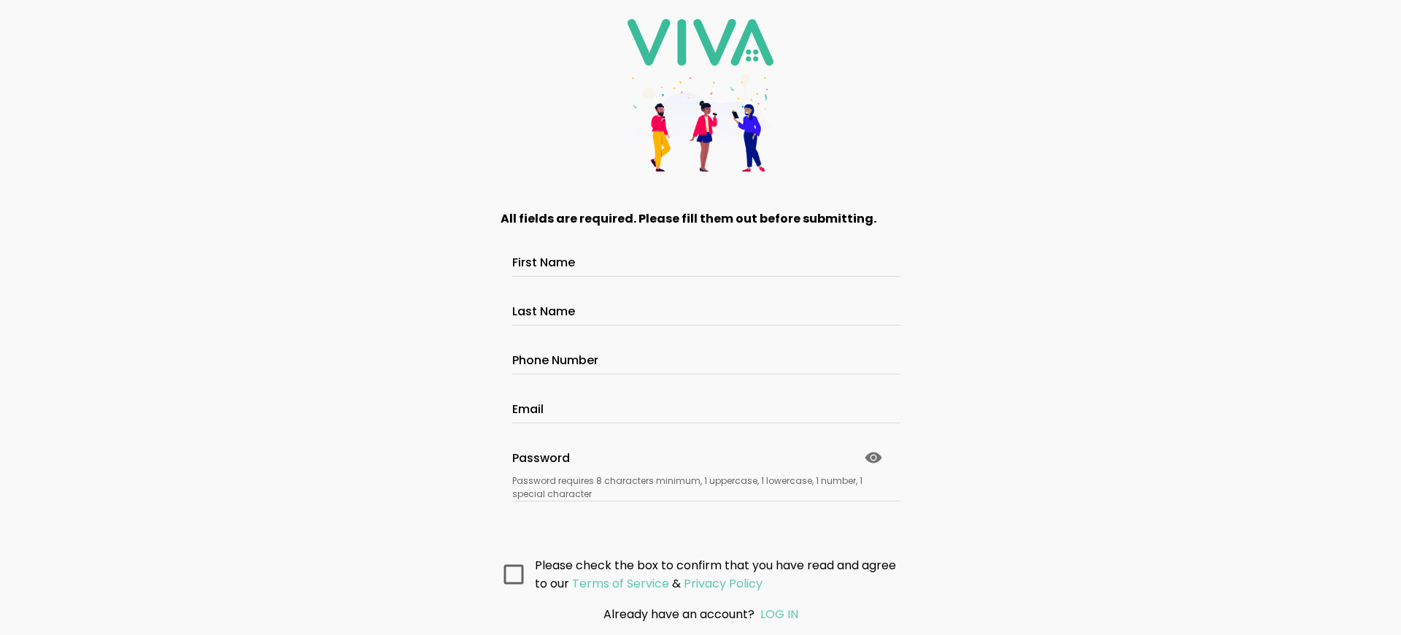
scroll to position [107, 0]
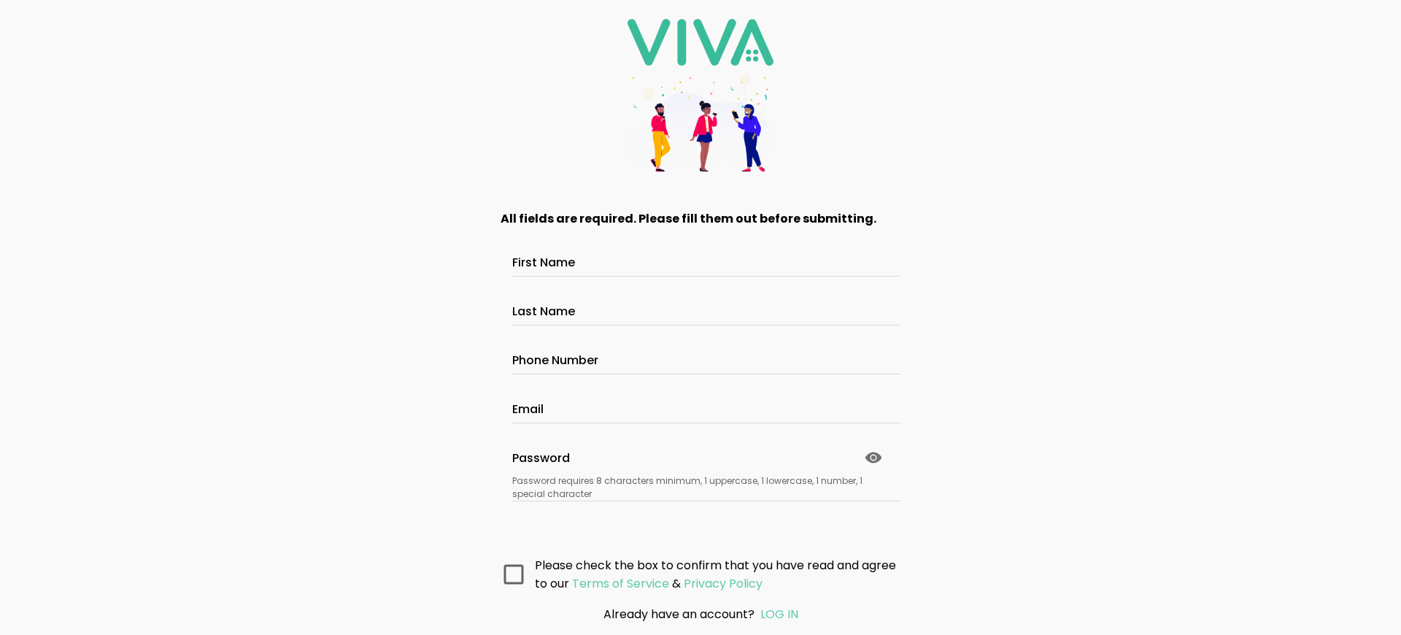
scroll to position [107, 0]
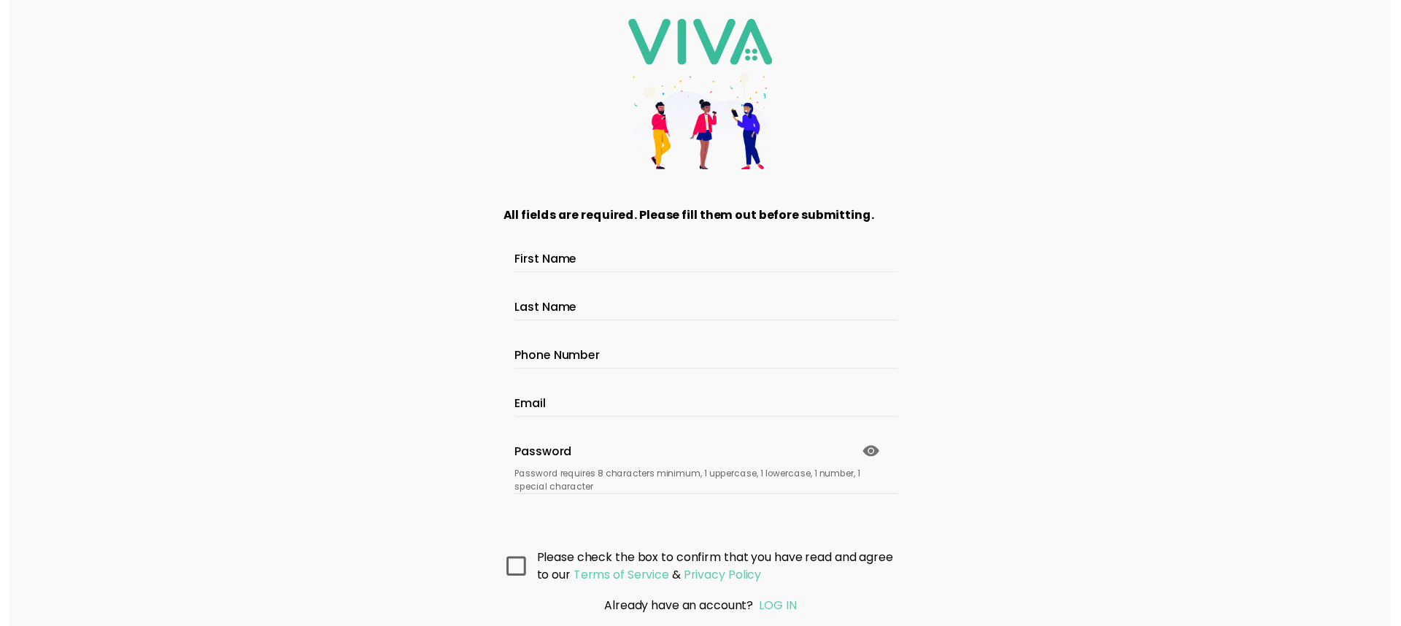
scroll to position [107, 0]
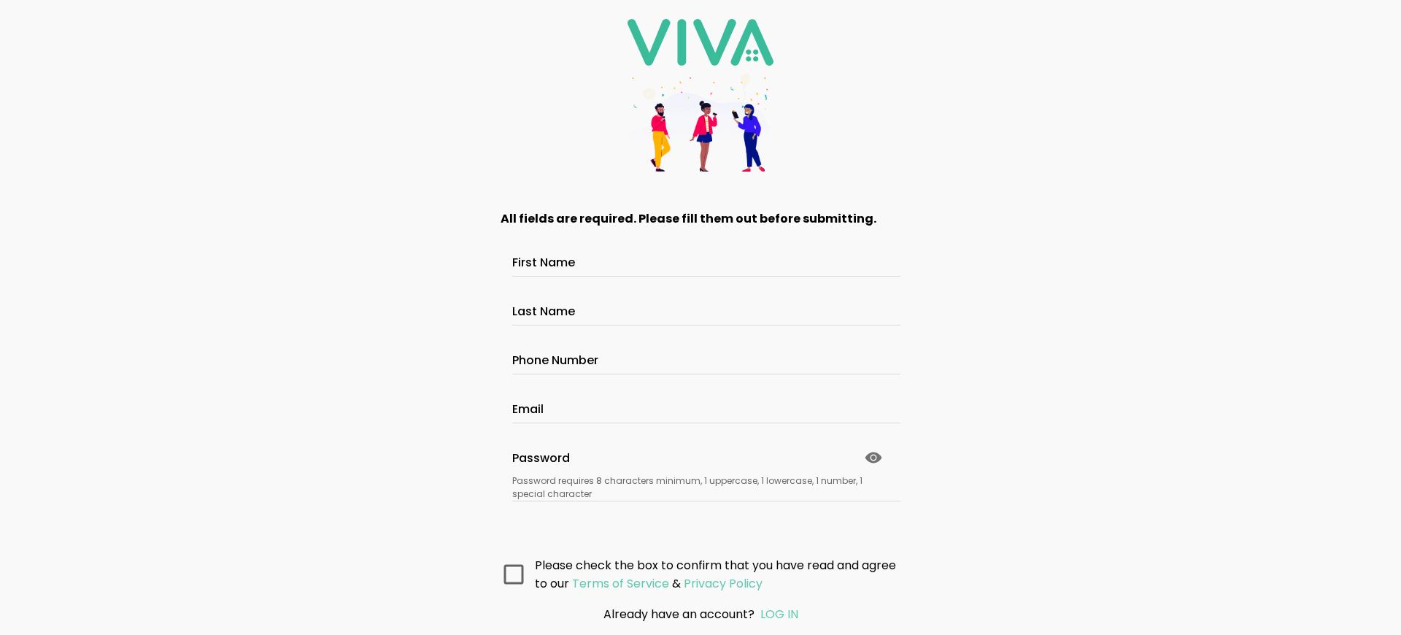
scroll to position [107, 0]
click at [695, 573] on main "All fields are required. Please fill them out before submitting. First Name Las…" at bounding box center [701, 391] width 438 height 403
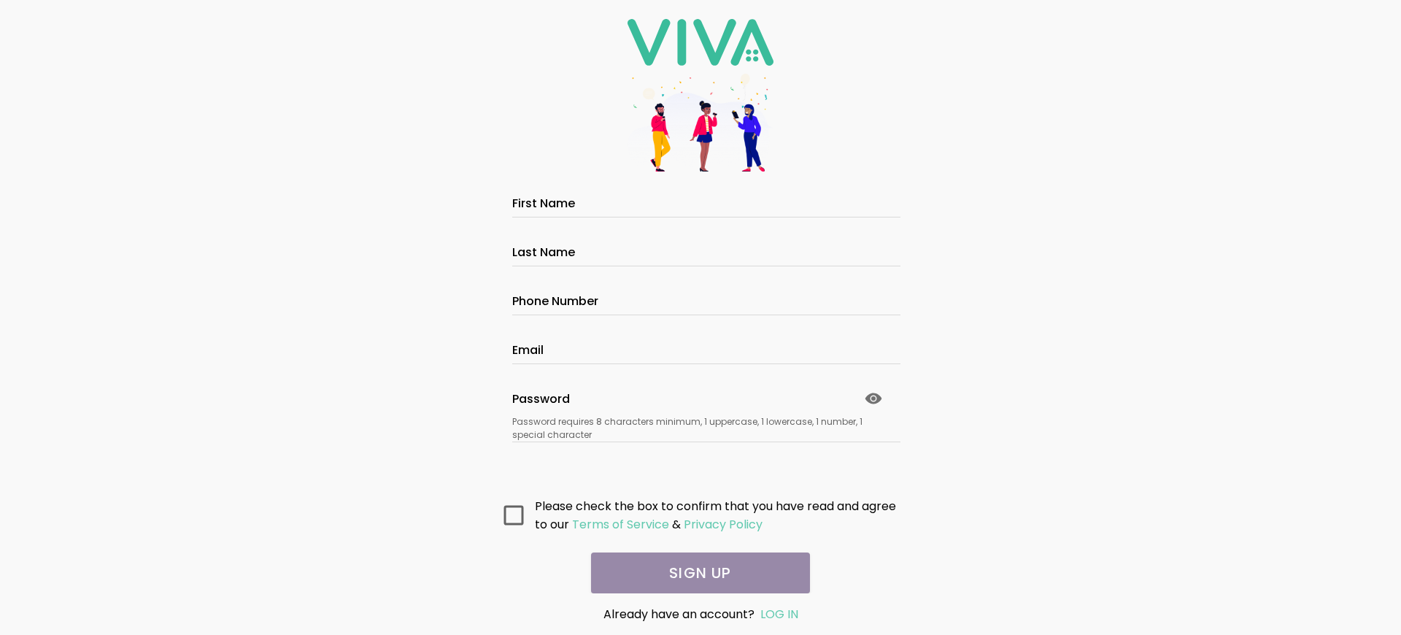
click at [695, 573] on main "All fields are required. Please fill them out before submitting. First Name Las…" at bounding box center [701, 391] width 438 height 403
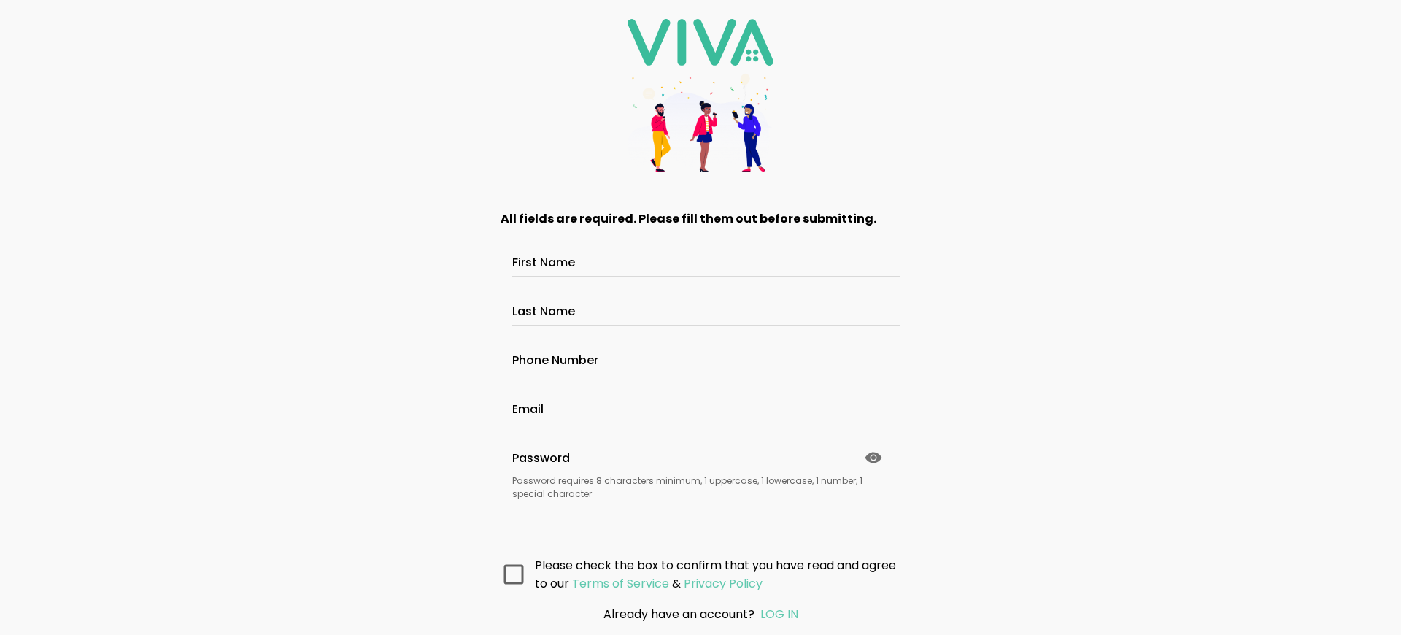
click at [695, 573] on main "All fields are required. Please fill them out before submitting. First Name Las…" at bounding box center [701, 391] width 438 height 403
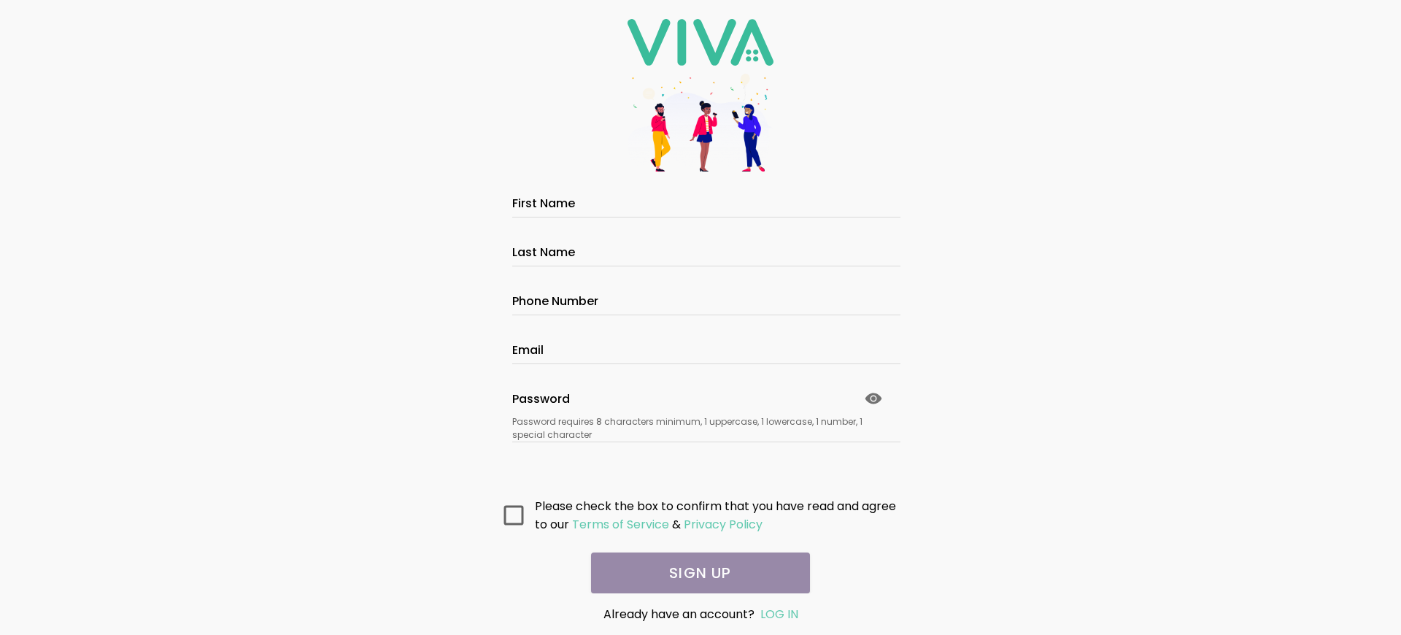
click at [695, 573] on main "All fields are required. Please fill them out before submitting. First Name Las…" at bounding box center [701, 391] width 438 height 403
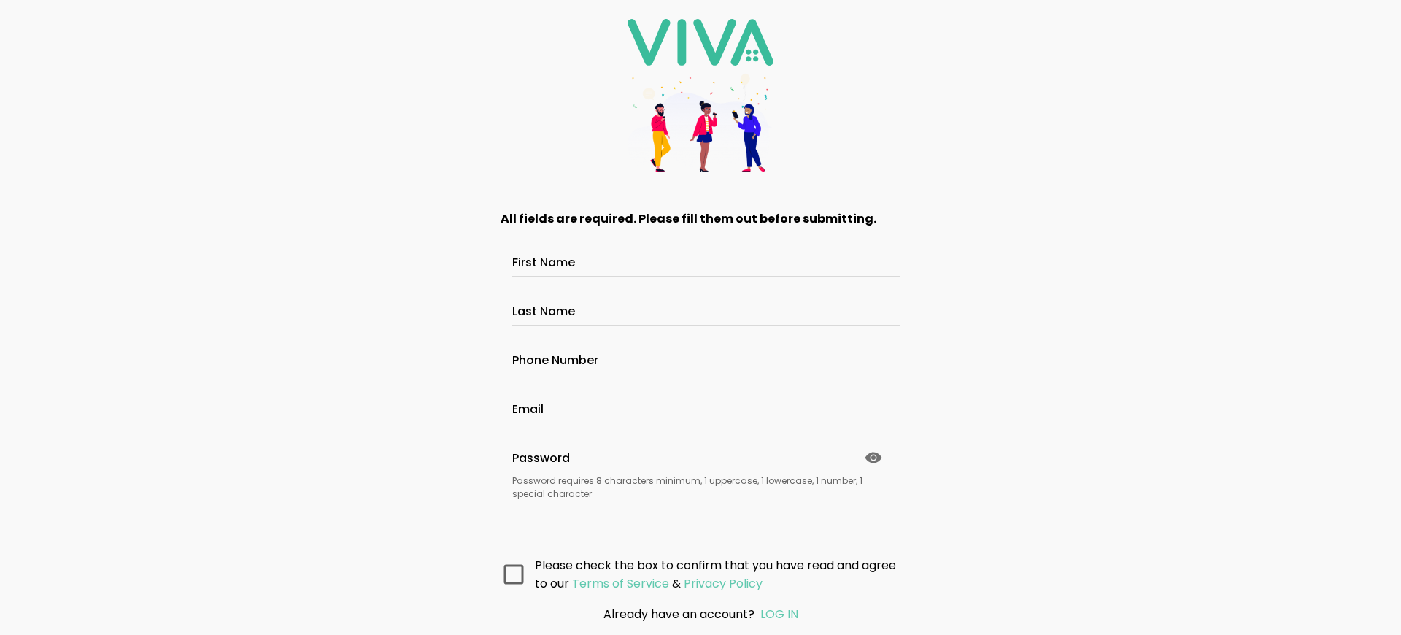
scroll to position [107, 0]
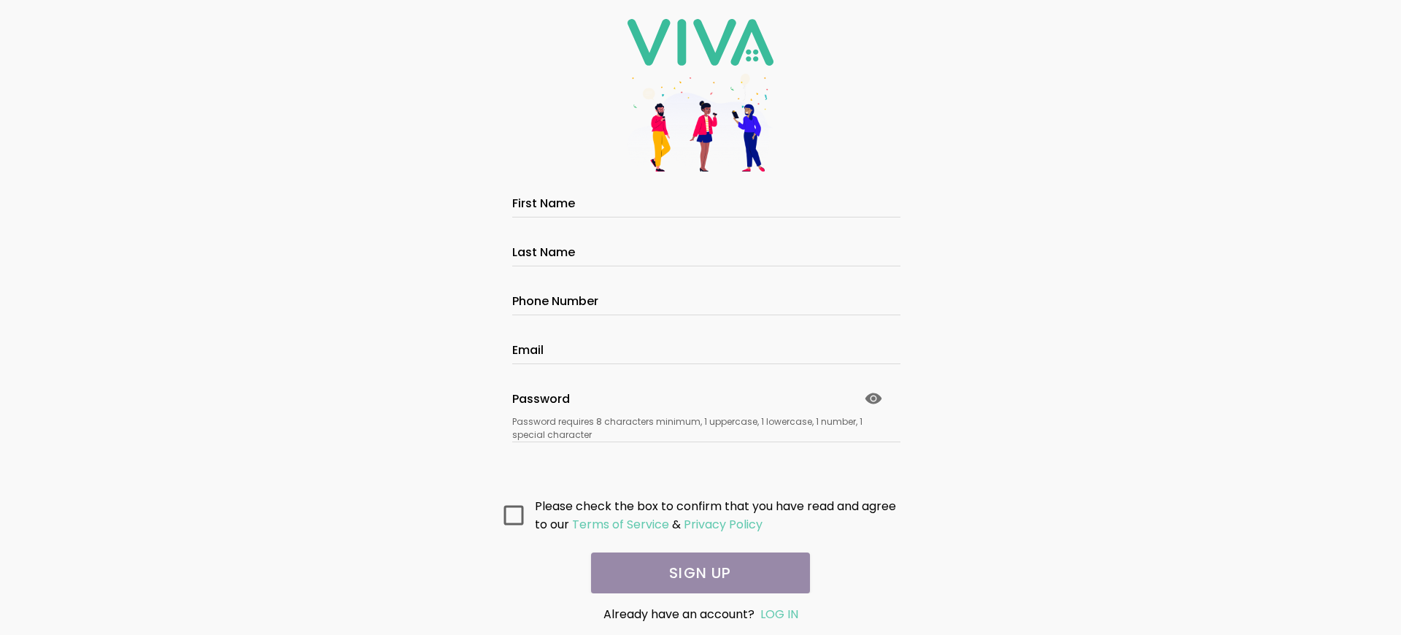
click at [695, 573] on main "All fields are required. Please fill them out before submitting. First Name Las…" at bounding box center [701, 391] width 438 height 403
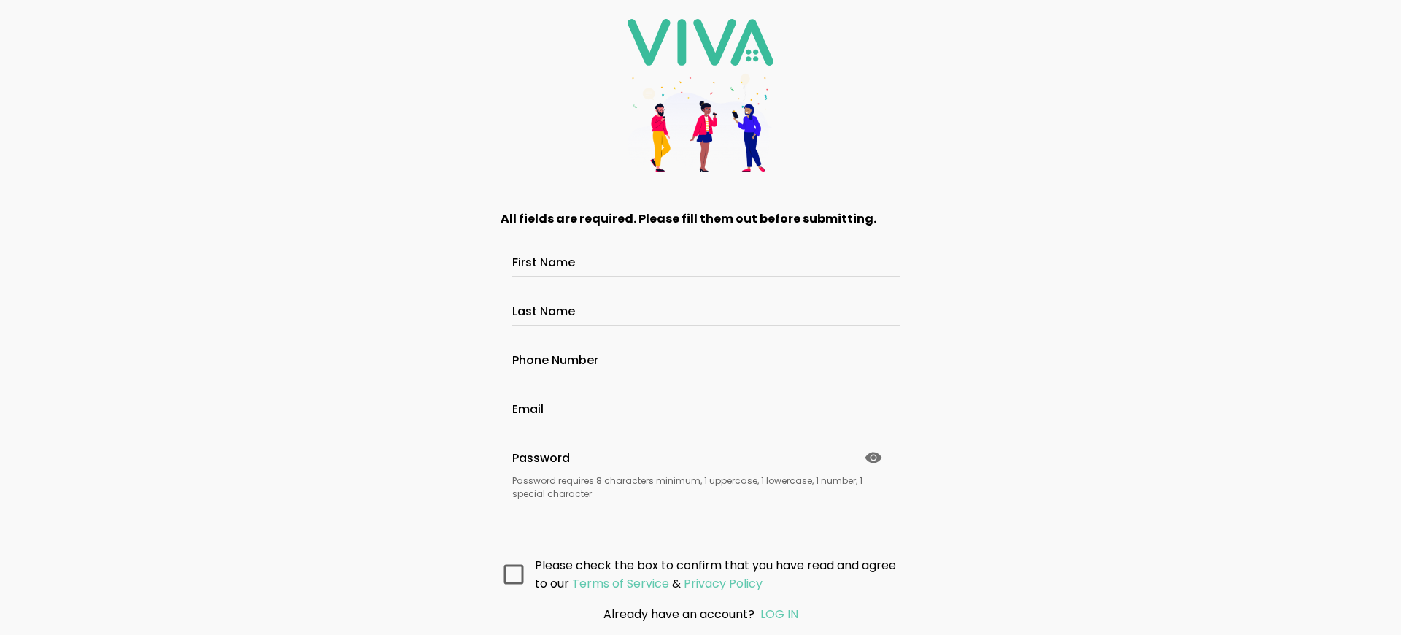
click at [695, 573] on main "All fields are required. Please fill them out before submitting. First Name Las…" at bounding box center [701, 391] width 438 height 403
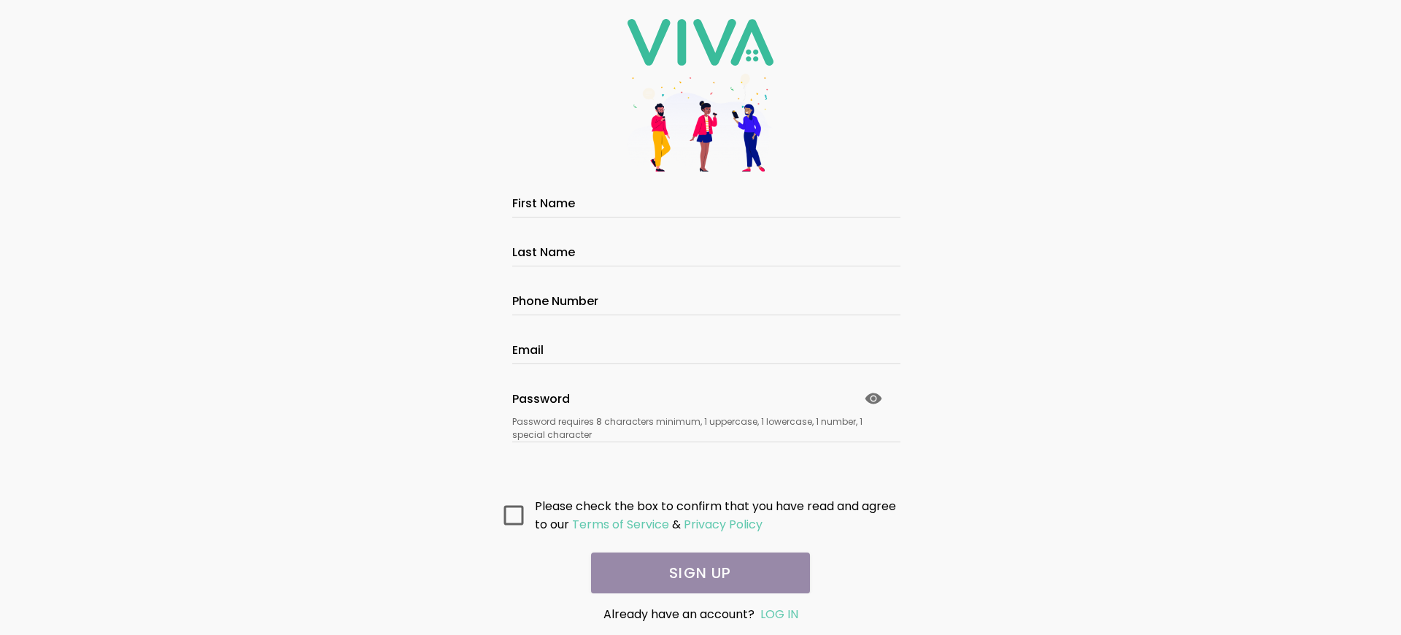
click at [695, 573] on main "All fields are required. Please fill them out before submitting. First Name Las…" at bounding box center [701, 391] width 438 height 403
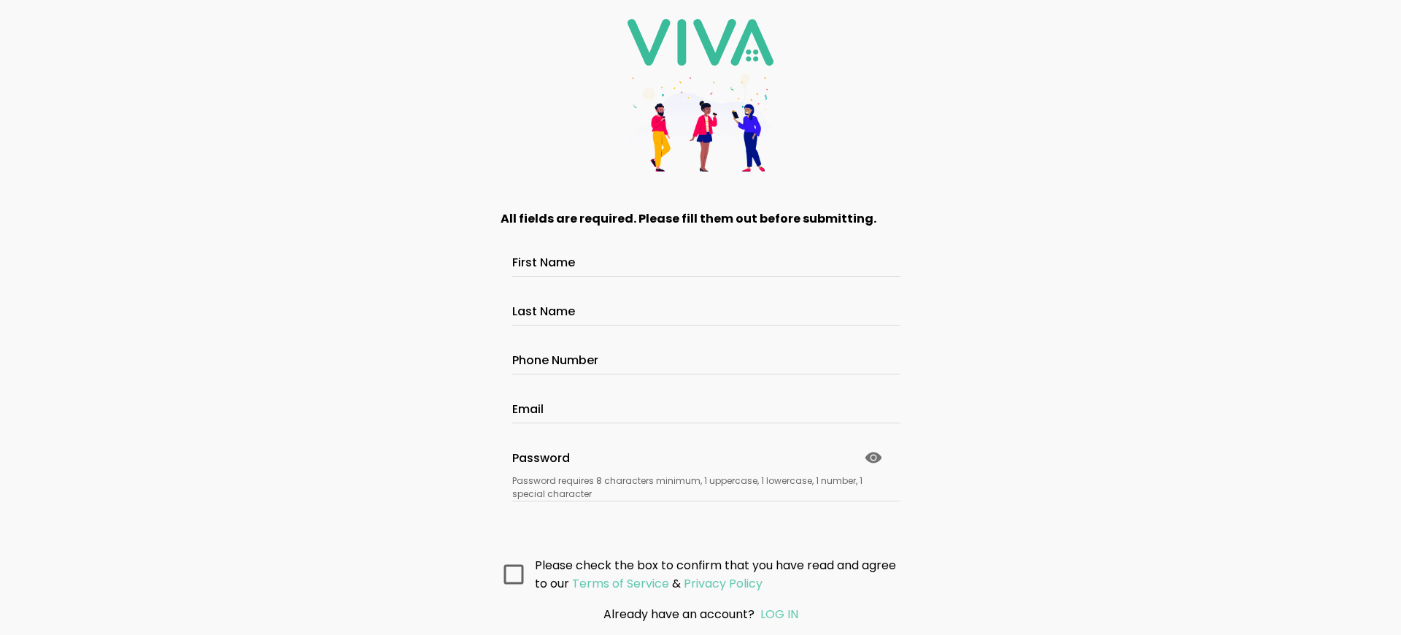
click at [695, 573] on main "All fields are required. Please fill them out before submitting. First Name Las…" at bounding box center [701, 391] width 438 height 403
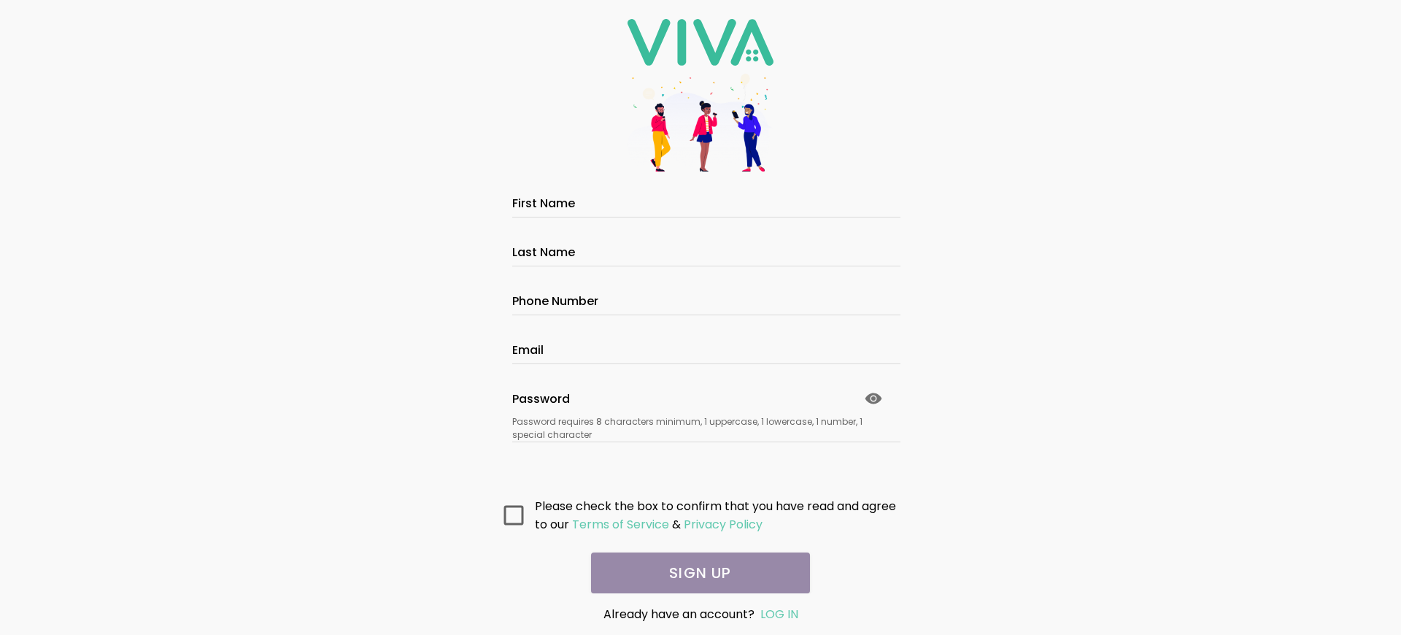
click at [695, 573] on main "All fields are required. Please fill them out before submitting. First Name Las…" at bounding box center [701, 391] width 438 height 403
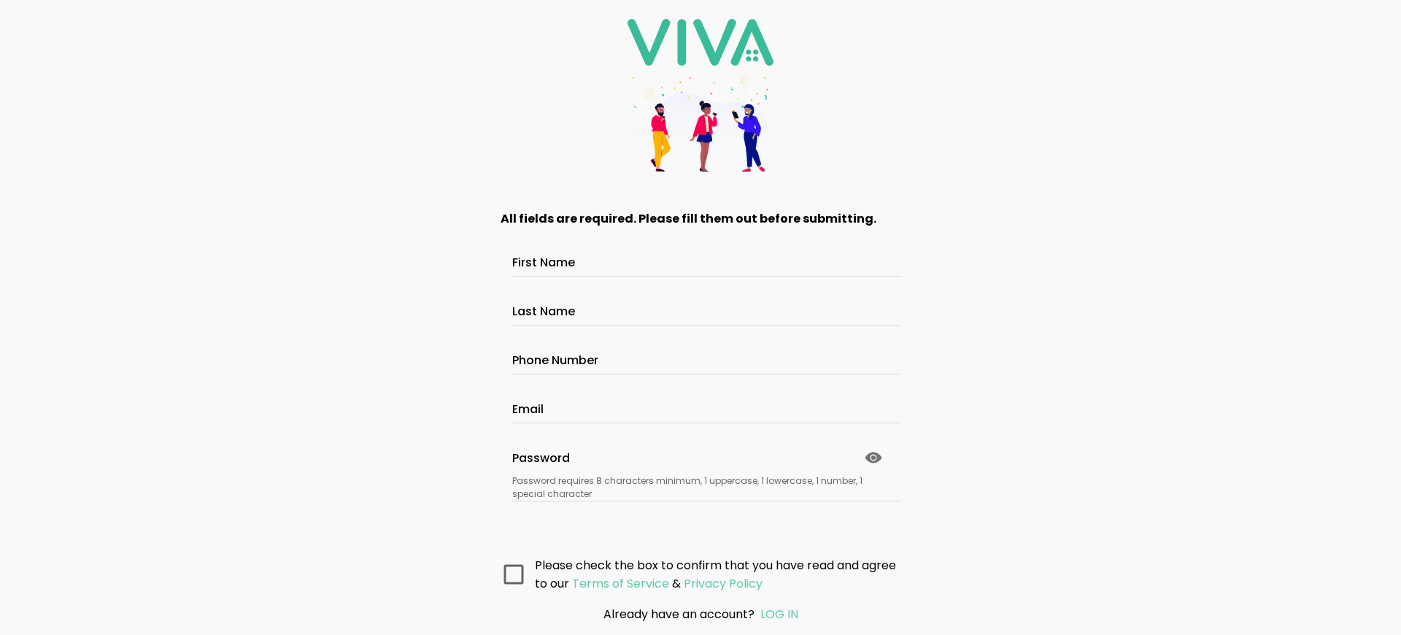
scroll to position [107, 0]
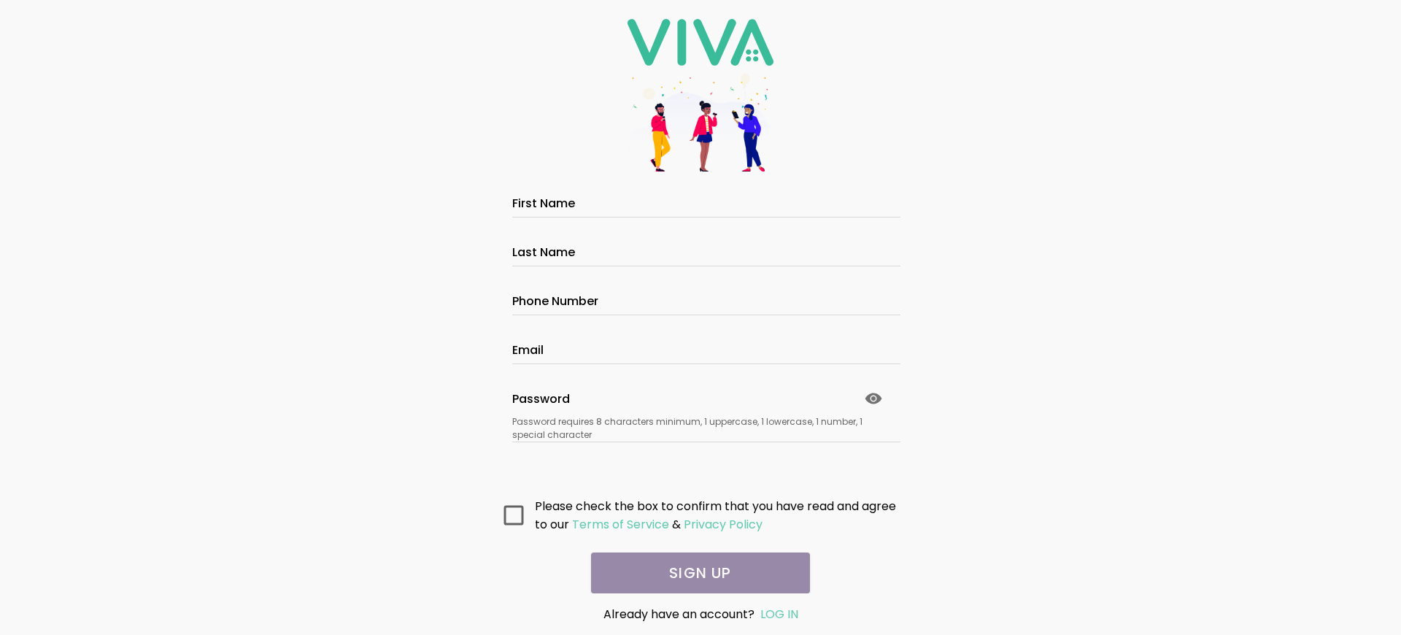
click at [695, 573] on main "All fields are required. Please fill them out before submitting. First Name Las…" at bounding box center [701, 391] width 438 height 403
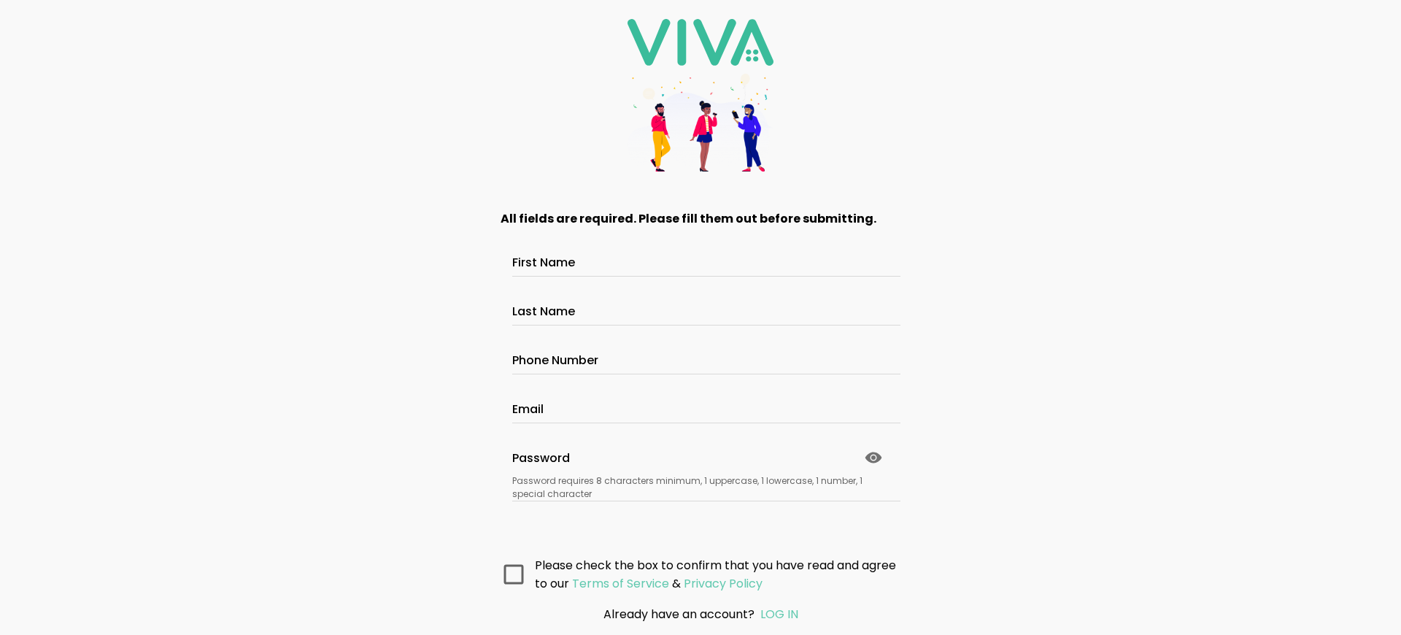
click at [695, 573] on main "All fields are required. Please fill them out before submitting. First Name Las…" at bounding box center [701, 391] width 438 height 403
